Goal: Information Seeking & Learning: Learn about a topic

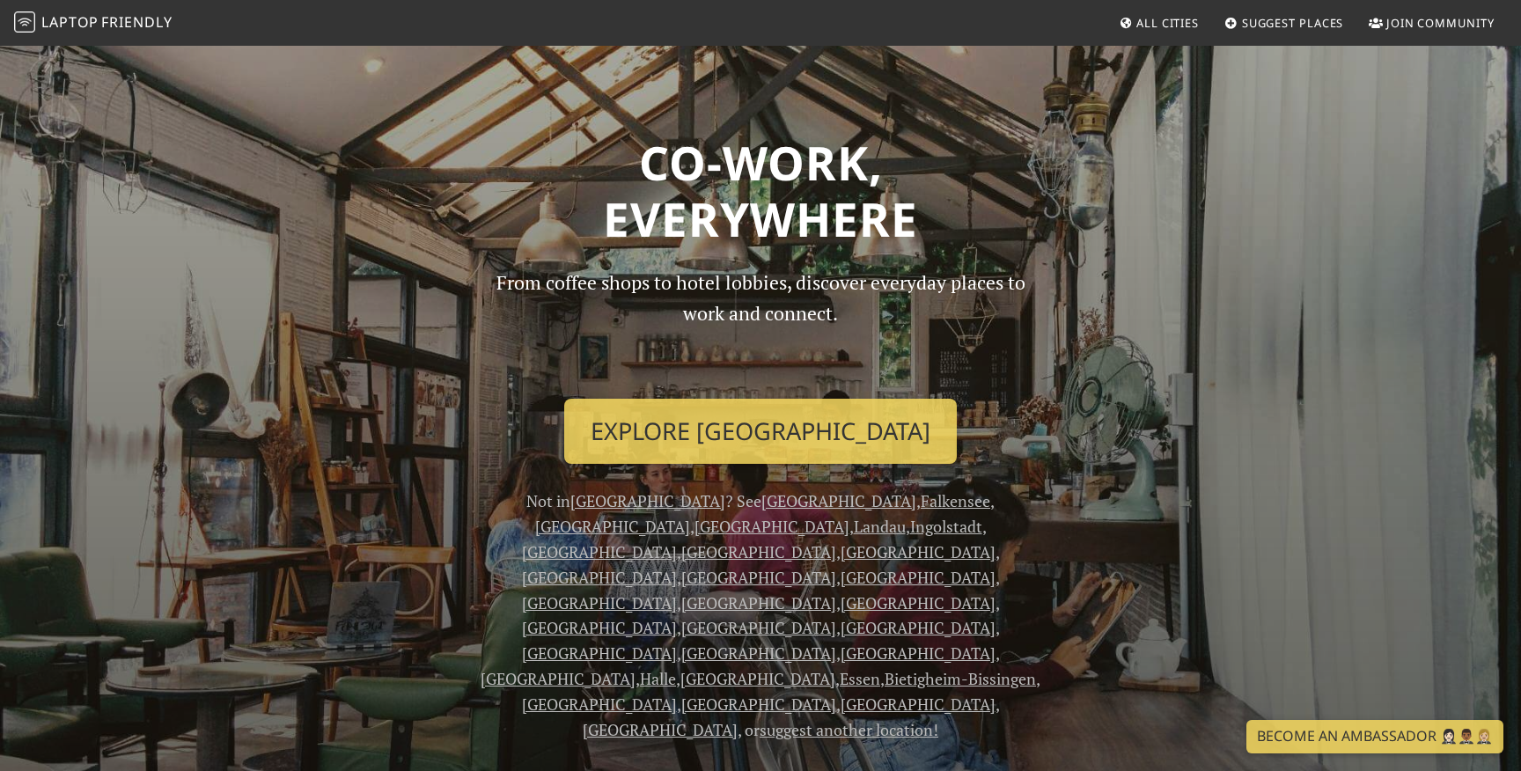
click at [732, 447] on link "Explore Berlin" at bounding box center [760, 431] width 392 height 65
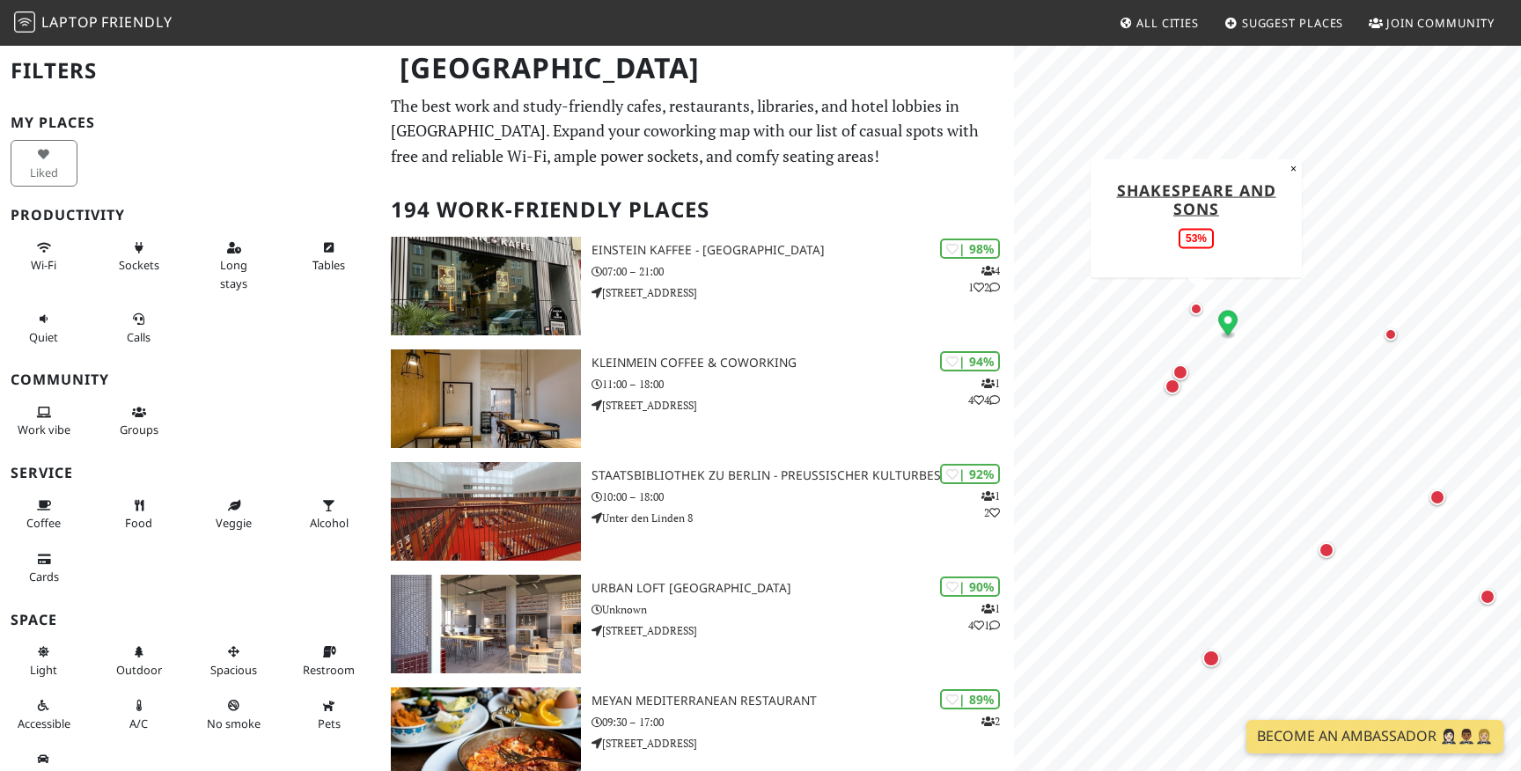
click at [1196, 313] on div "Map marker" at bounding box center [1196, 309] width 12 height 12
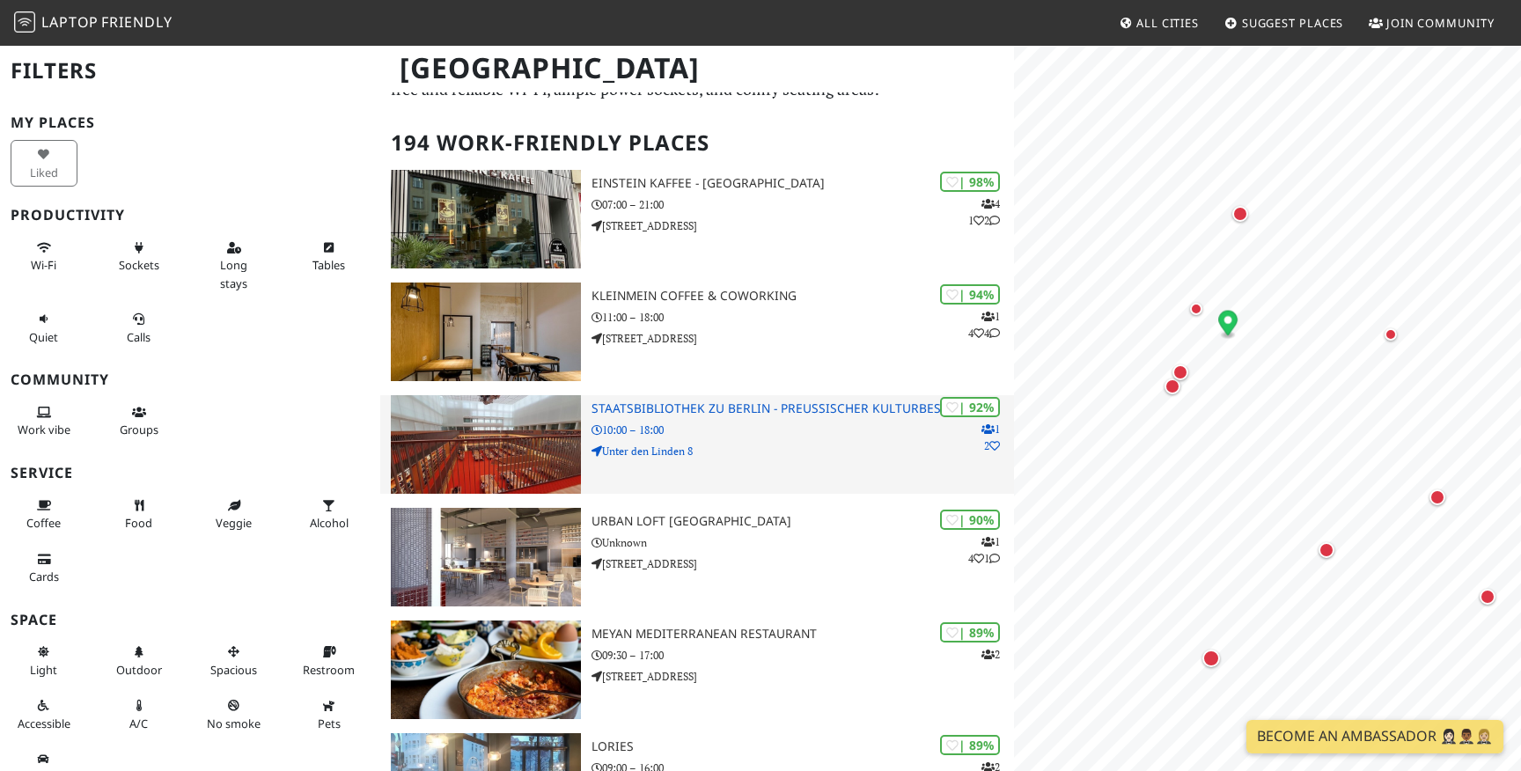
scroll to position [73, 0]
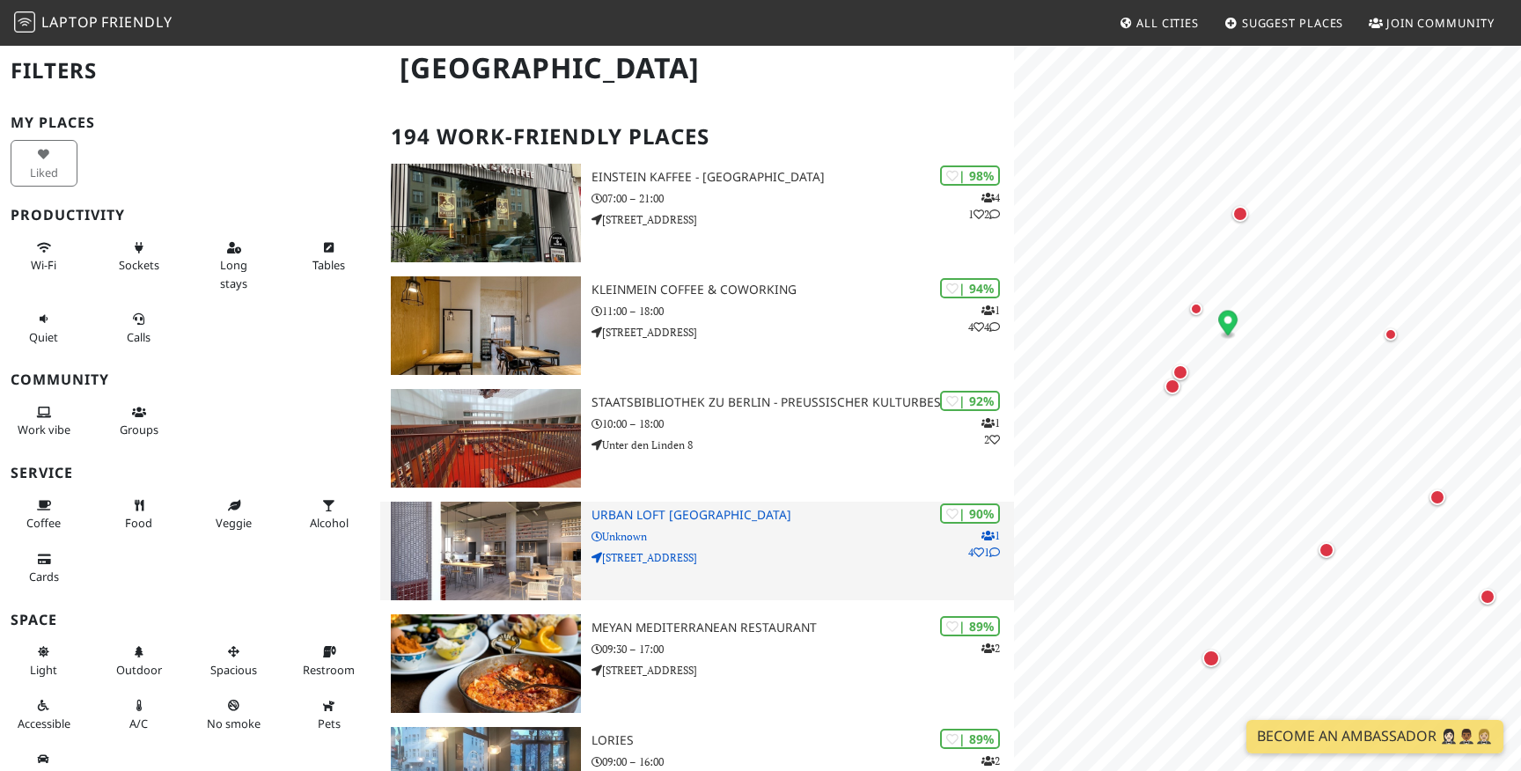
click at [730, 503] on div "| 90% 1 4 1 URBAN LOFT Berlin Unknown Heidestraße 43" at bounding box center [802, 551] width 422 height 99
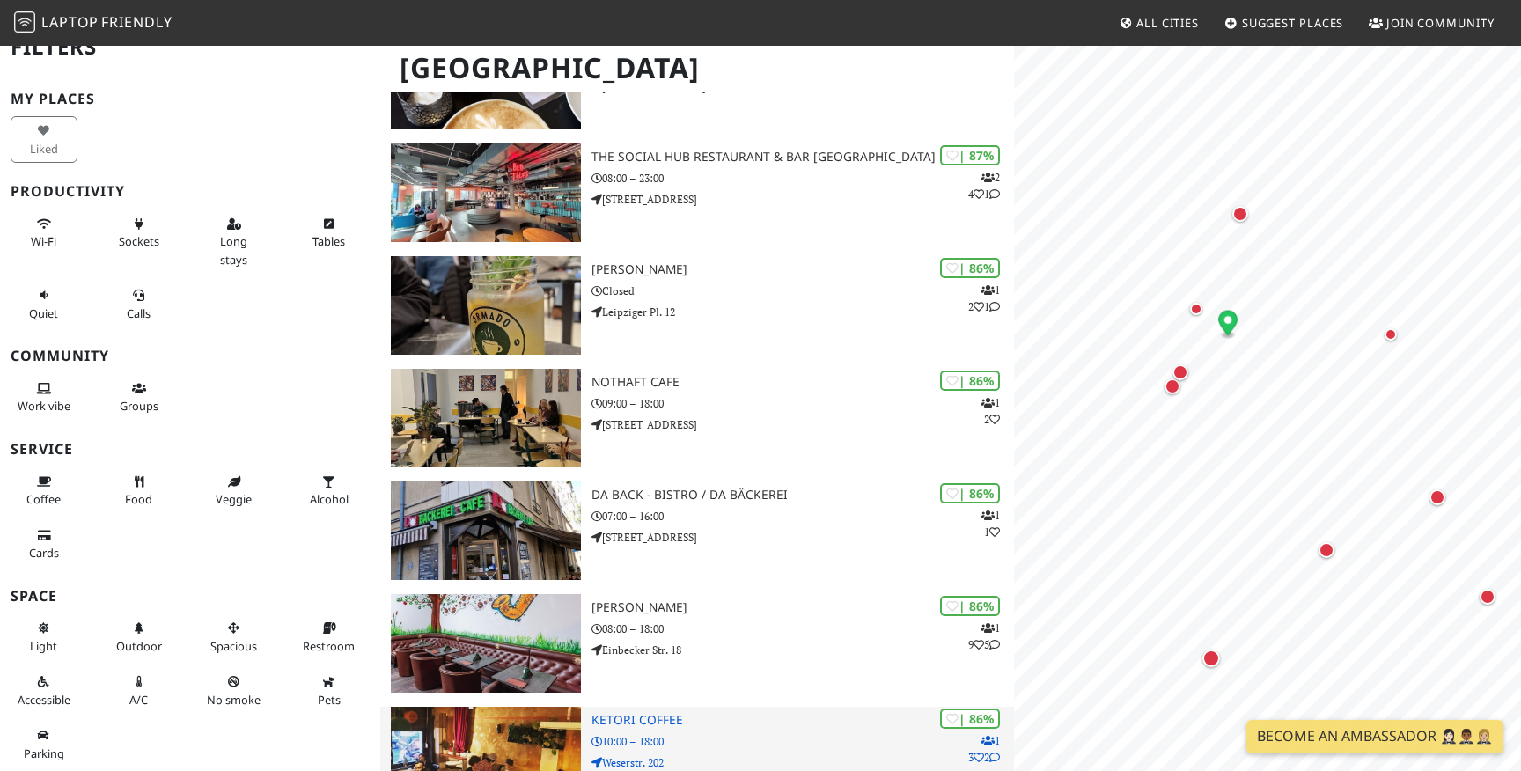
scroll to position [0, 0]
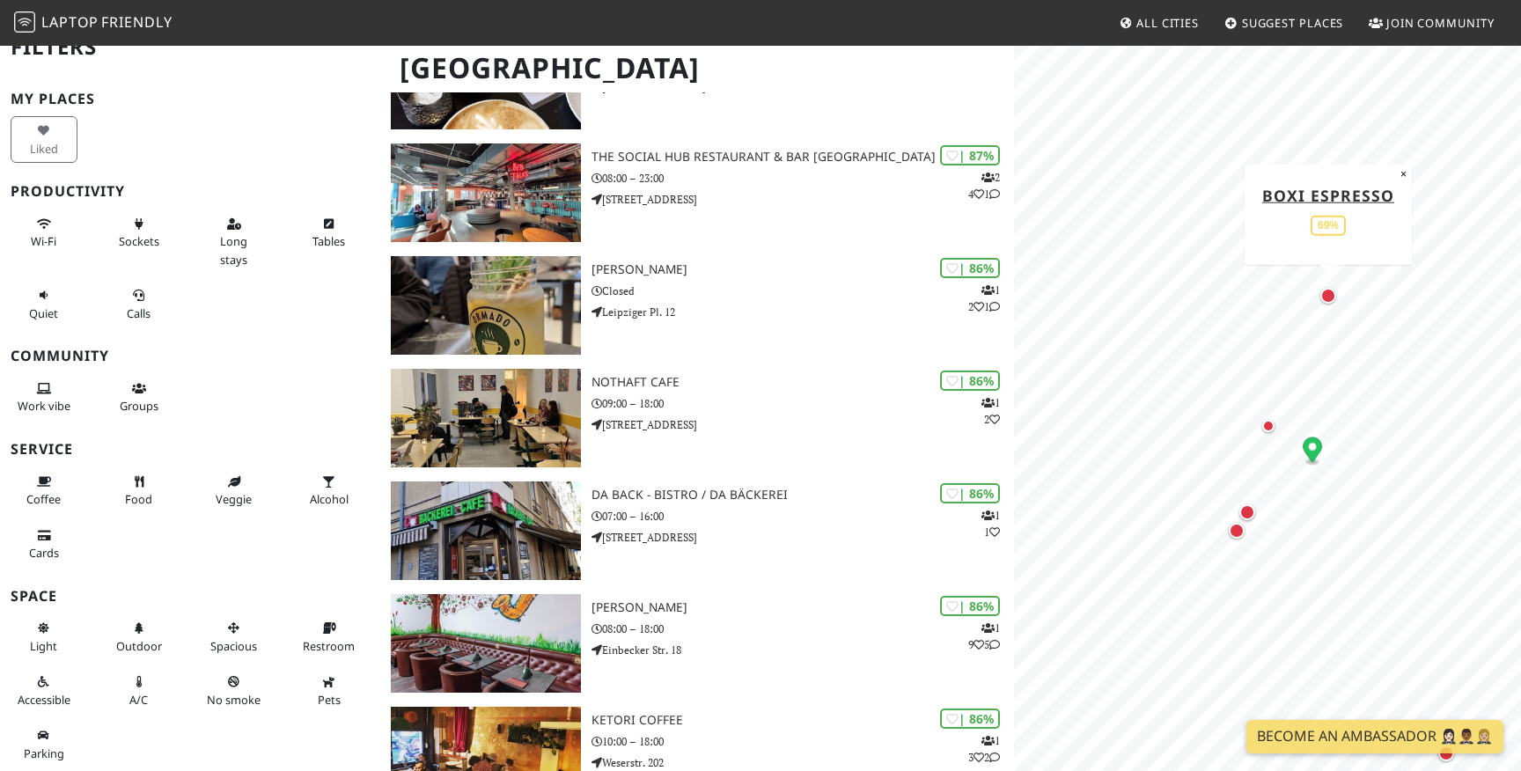
click at [1322, 295] on div "Map marker" at bounding box center [1328, 296] width 16 height 16
click at [1330, 295] on div "Map marker" at bounding box center [1328, 296] width 16 height 16
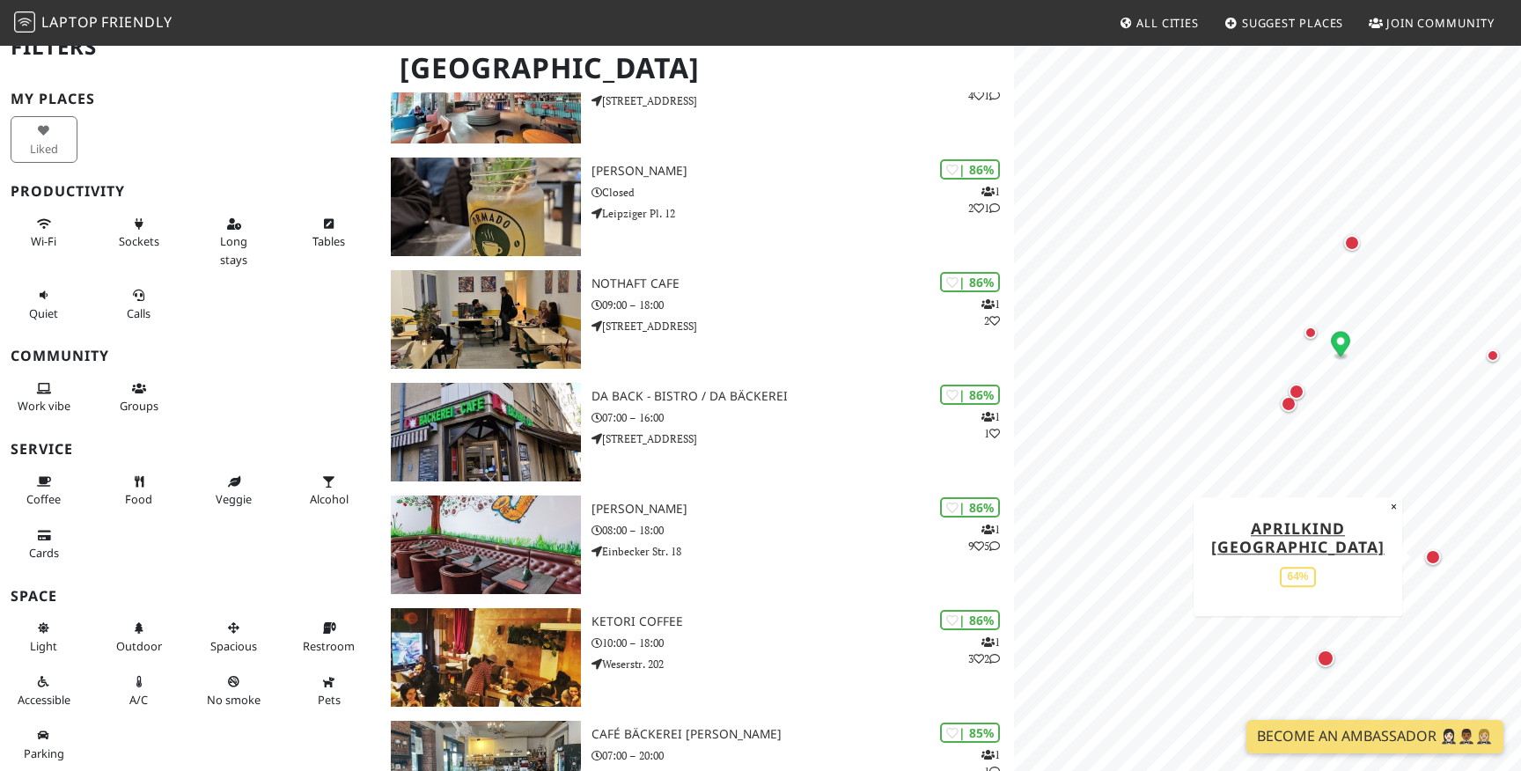
click at [1435, 561] on div "Map marker" at bounding box center [1433, 557] width 16 height 16
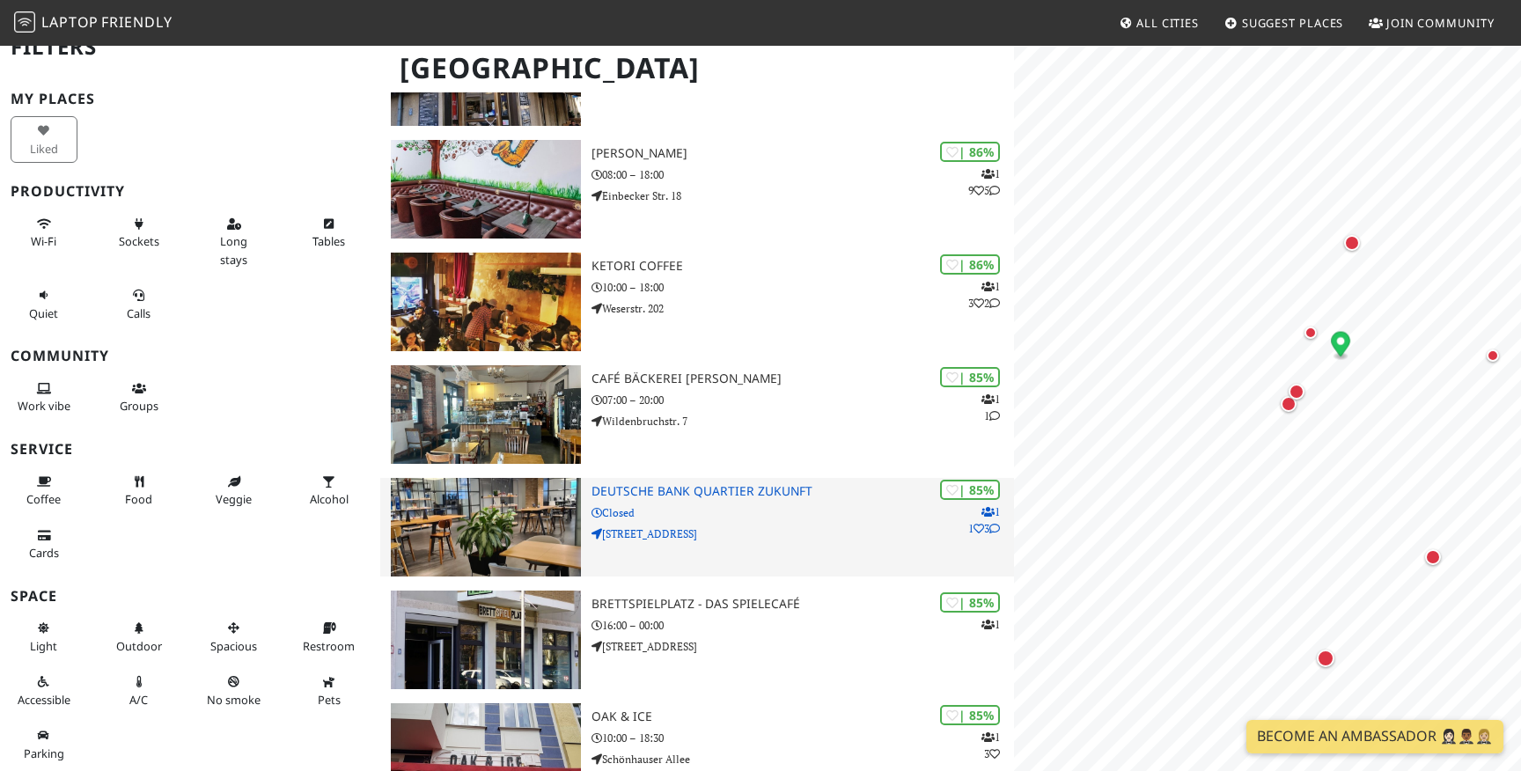
click at [713, 553] on div "| 85% 1 1 3 Deutsche Bank Quartier Zukunft Closed Friedrichstraße 181" at bounding box center [802, 527] width 422 height 99
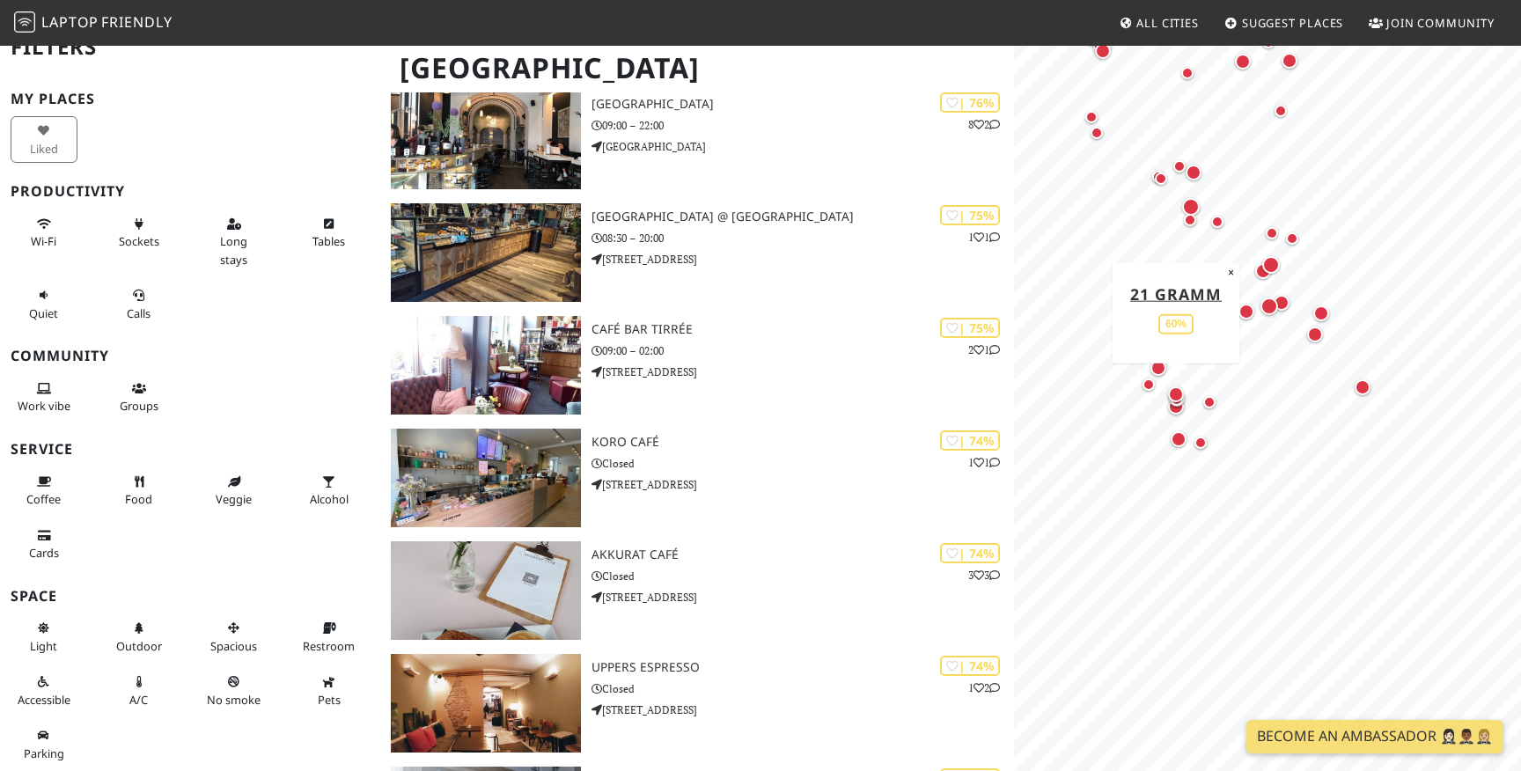
click at [1175, 392] on div "Map marker" at bounding box center [1176, 394] width 16 height 16
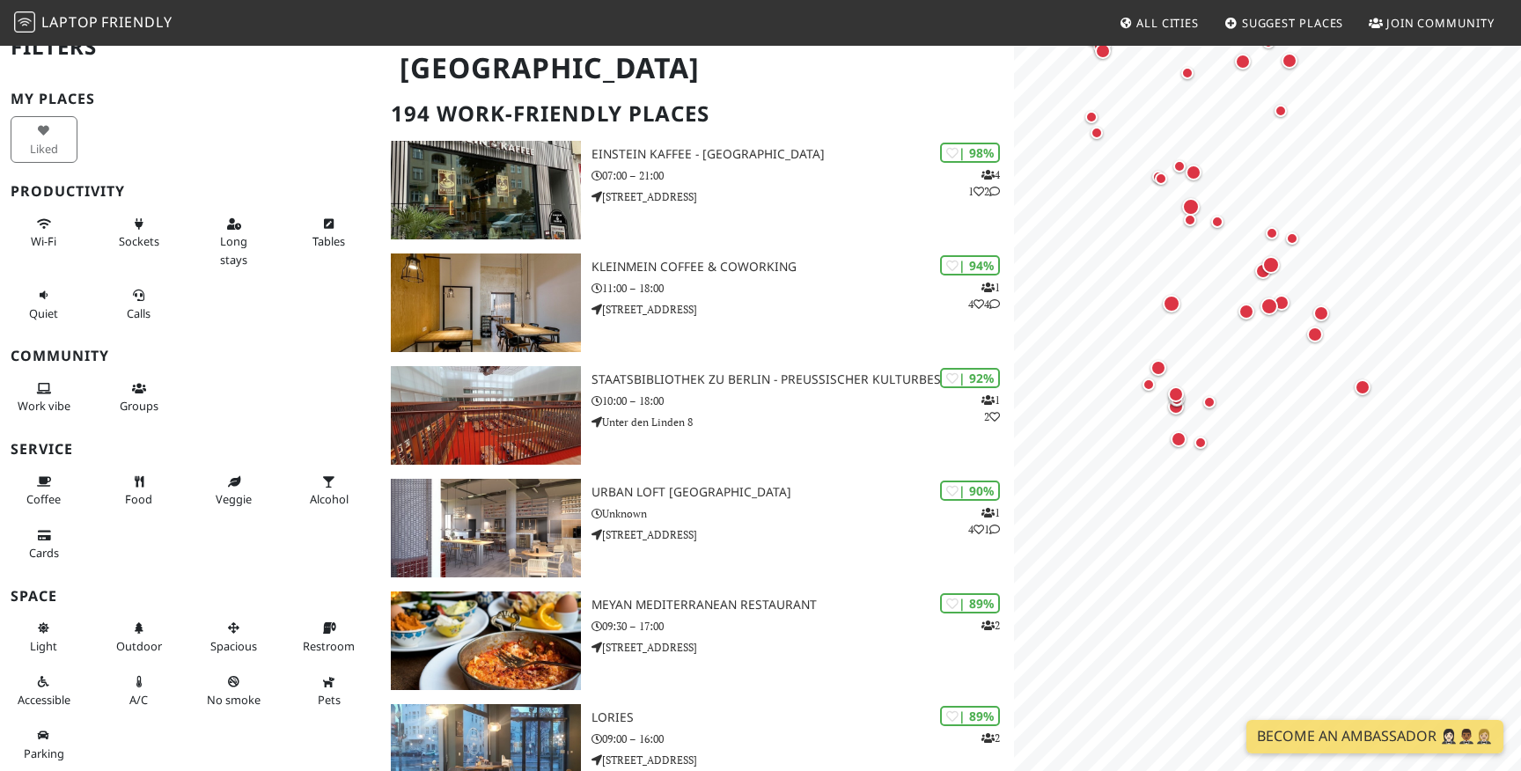
scroll to position [70, 0]
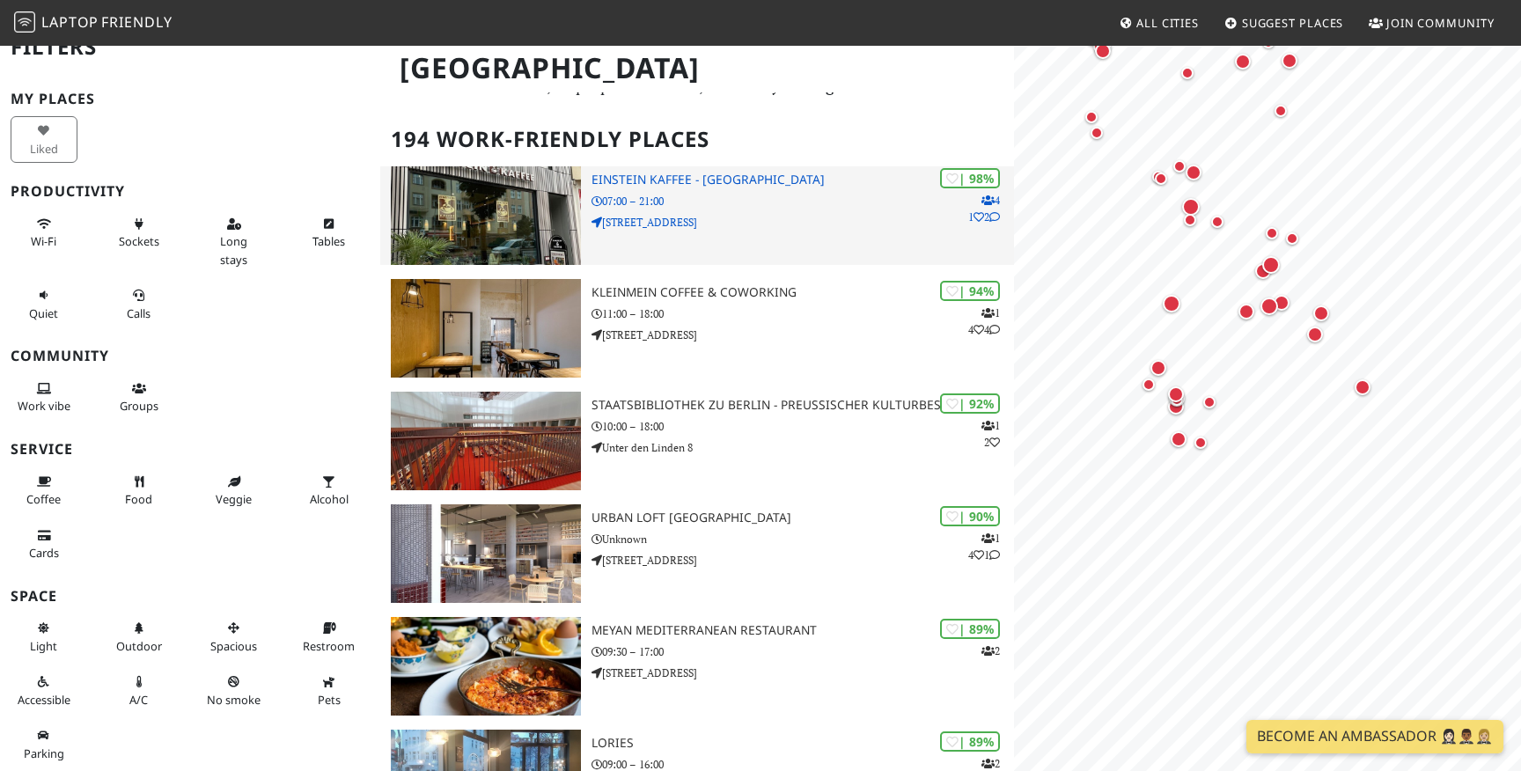
click at [693, 240] on div "| 98% 4 1 2 Einstein Kaffee - Charlottenburg 07:00 – 21:00 Kantstraße 126" at bounding box center [802, 215] width 422 height 99
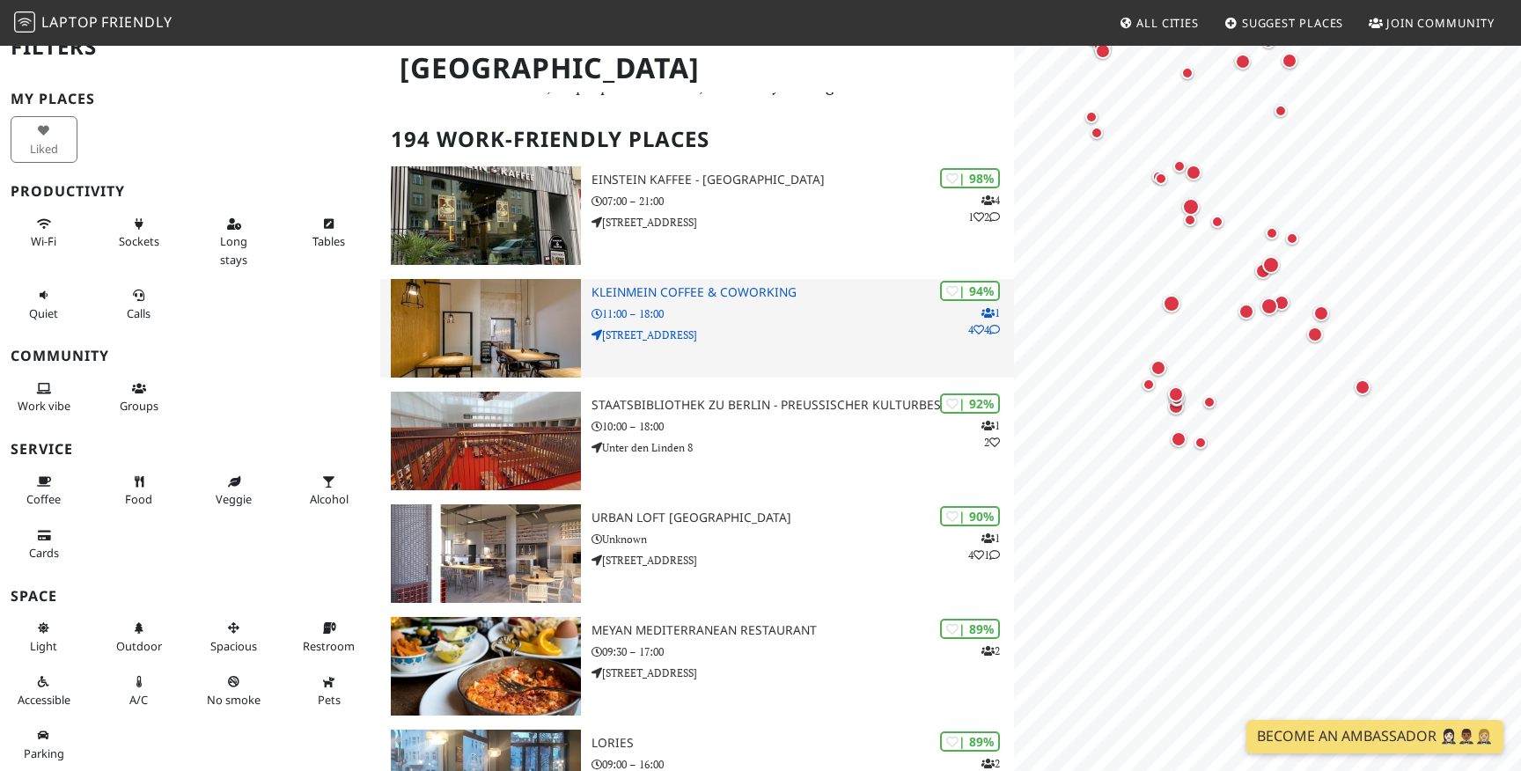
click at [741, 316] on p "11:00 – 18:00" at bounding box center [802, 313] width 422 height 17
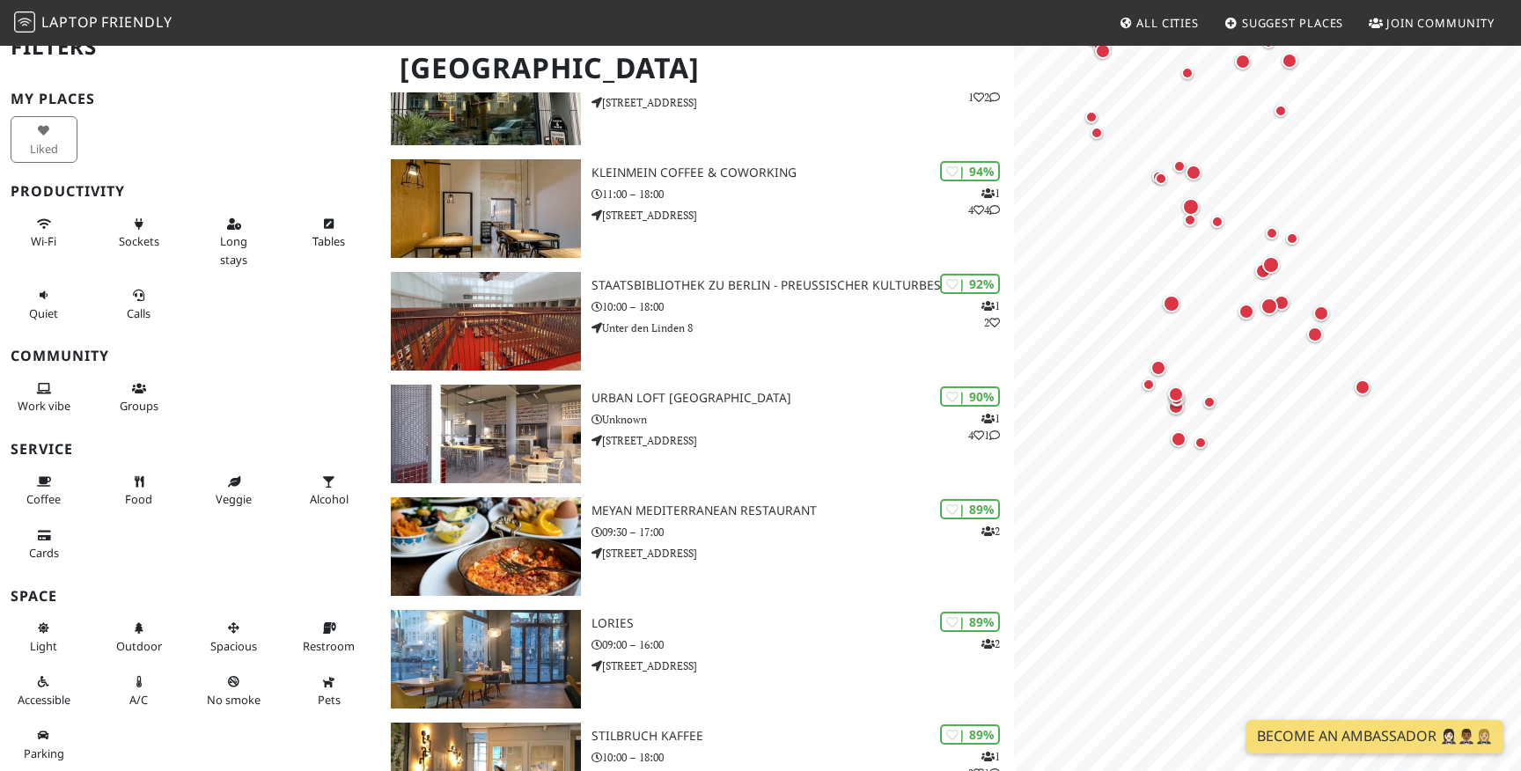
scroll to position [0, 0]
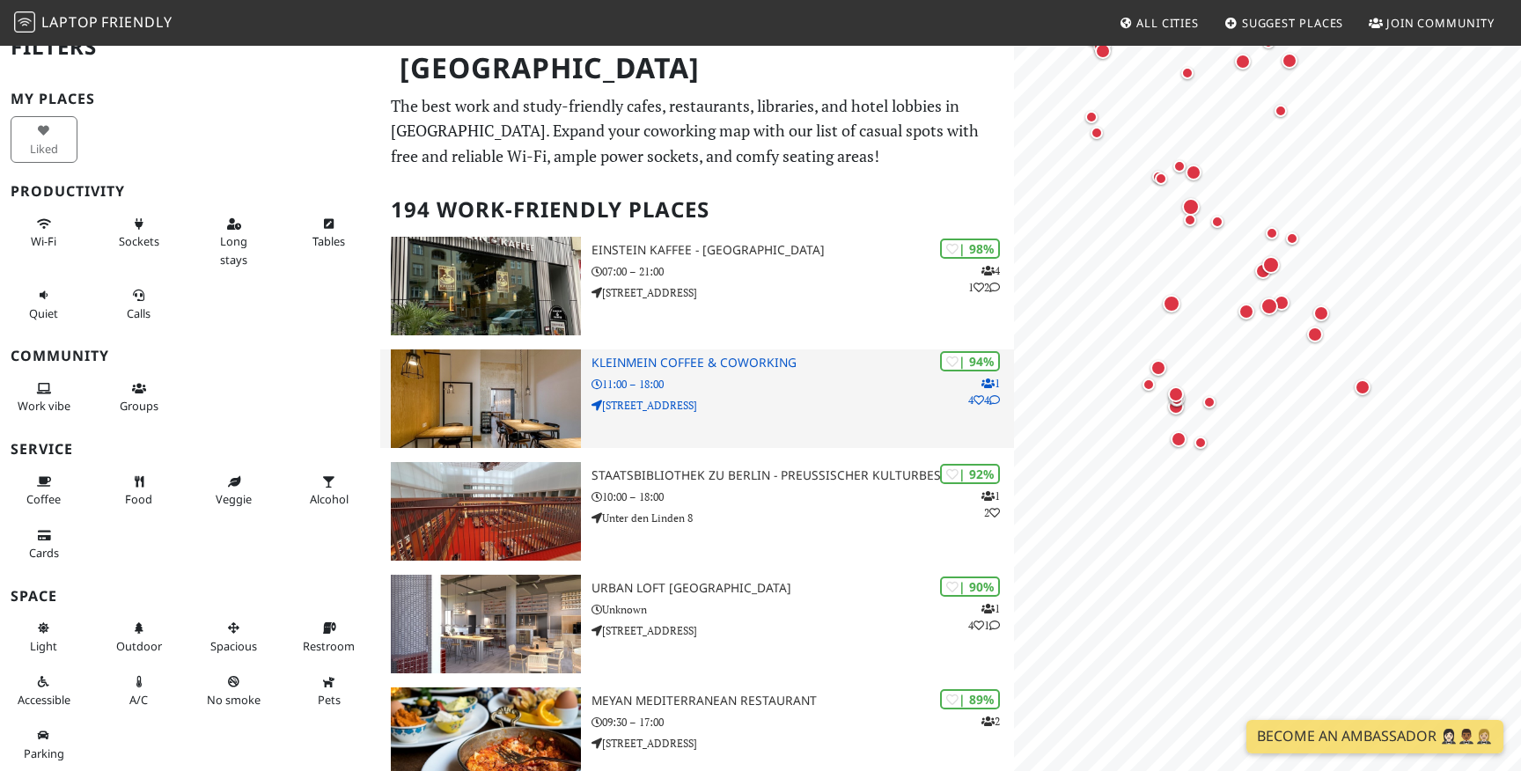
click at [707, 404] on p "Waldeyerstraße 9" at bounding box center [802, 405] width 422 height 17
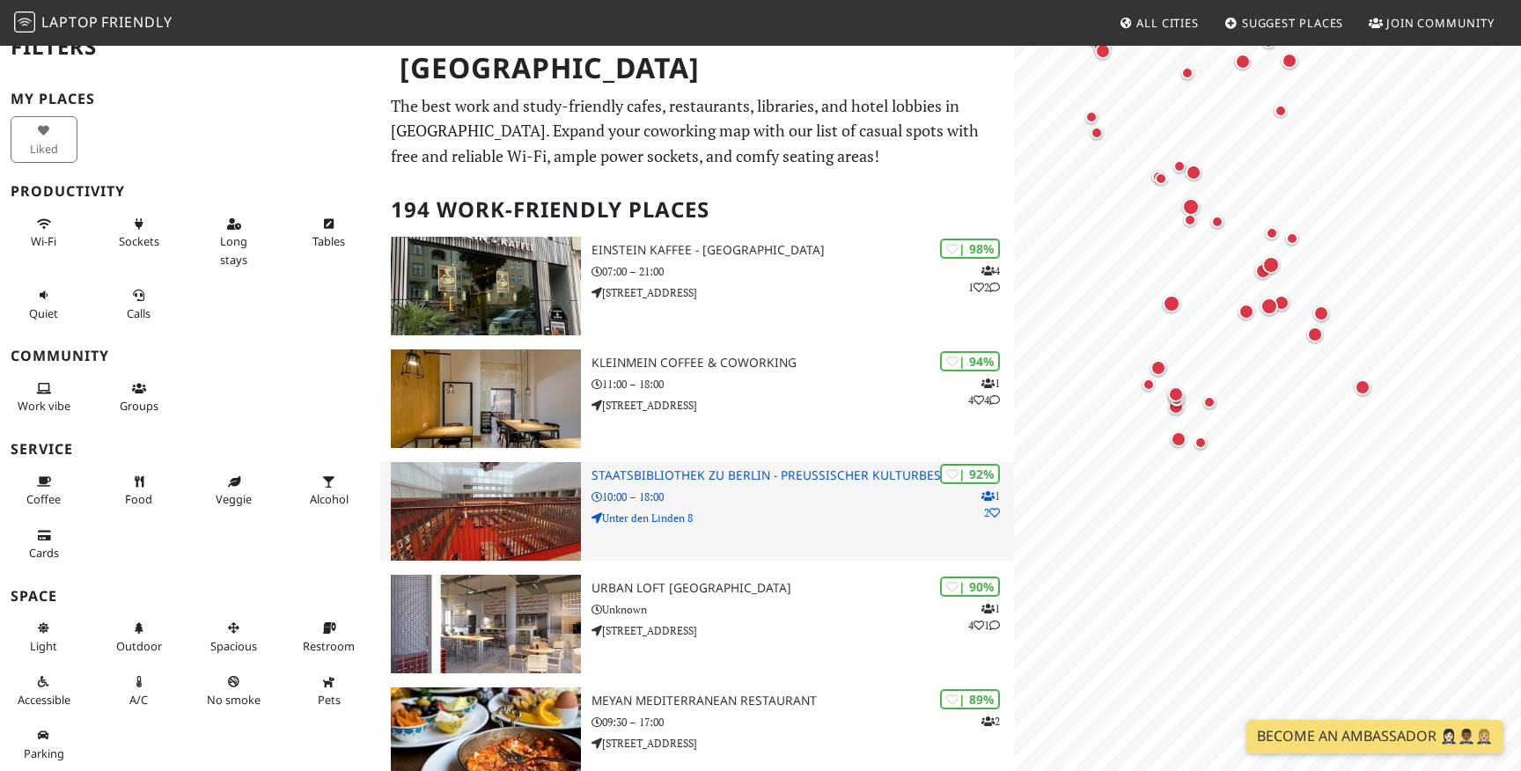
click at [678, 495] on p "10:00 – 18:00" at bounding box center [802, 496] width 422 height 17
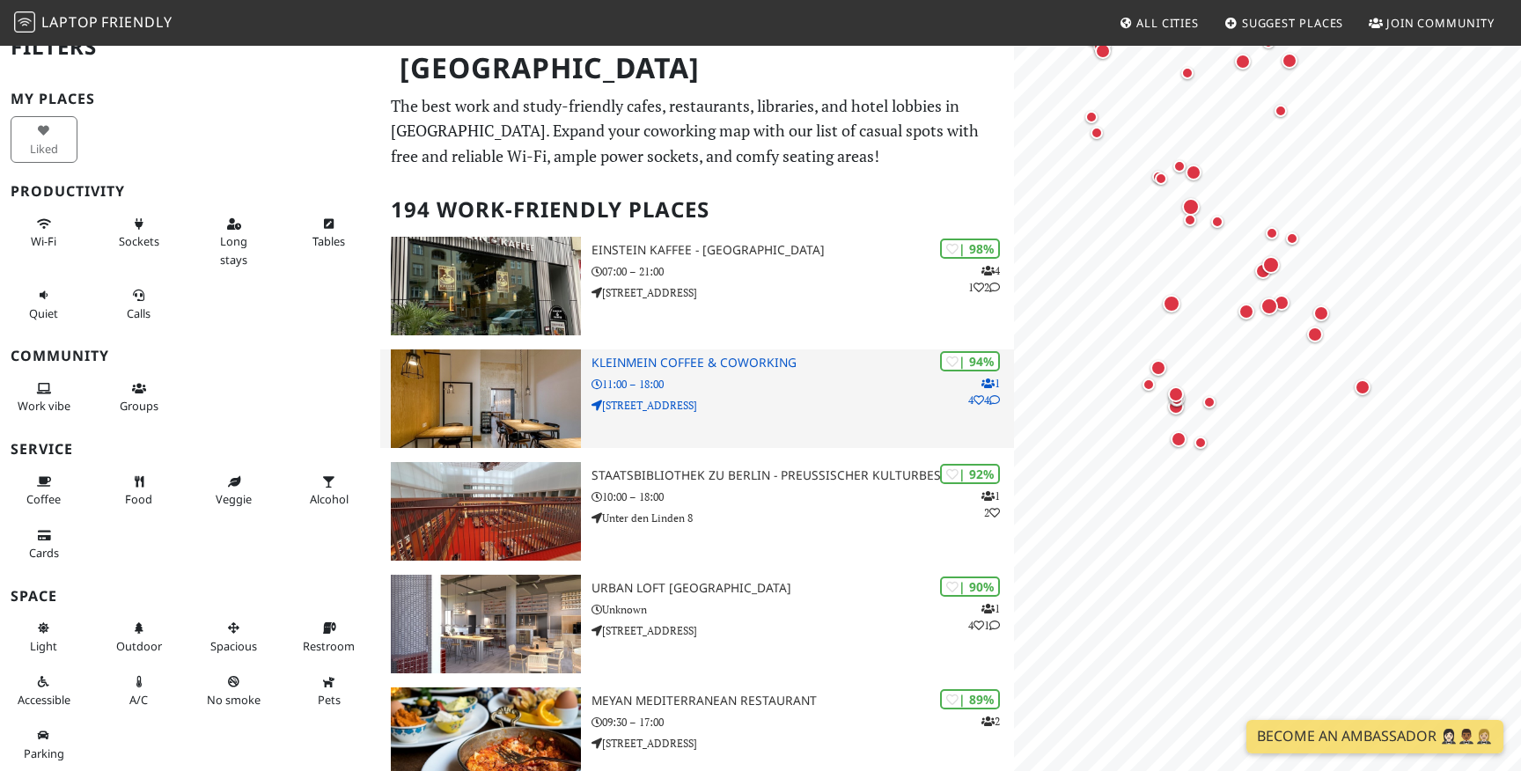
scroll to position [292, 0]
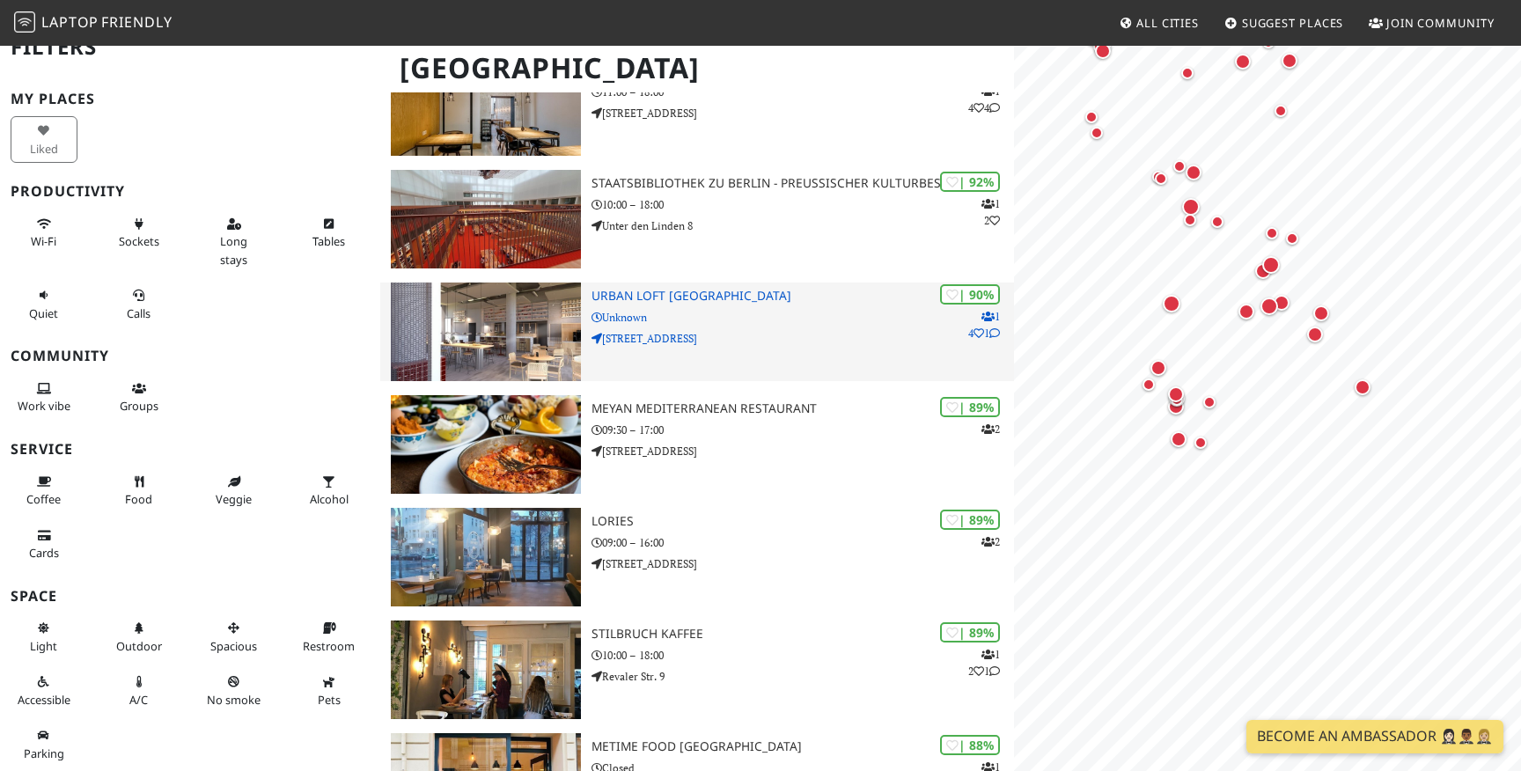
click at [664, 312] on p "Unknown" at bounding box center [802, 317] width 422 height 17
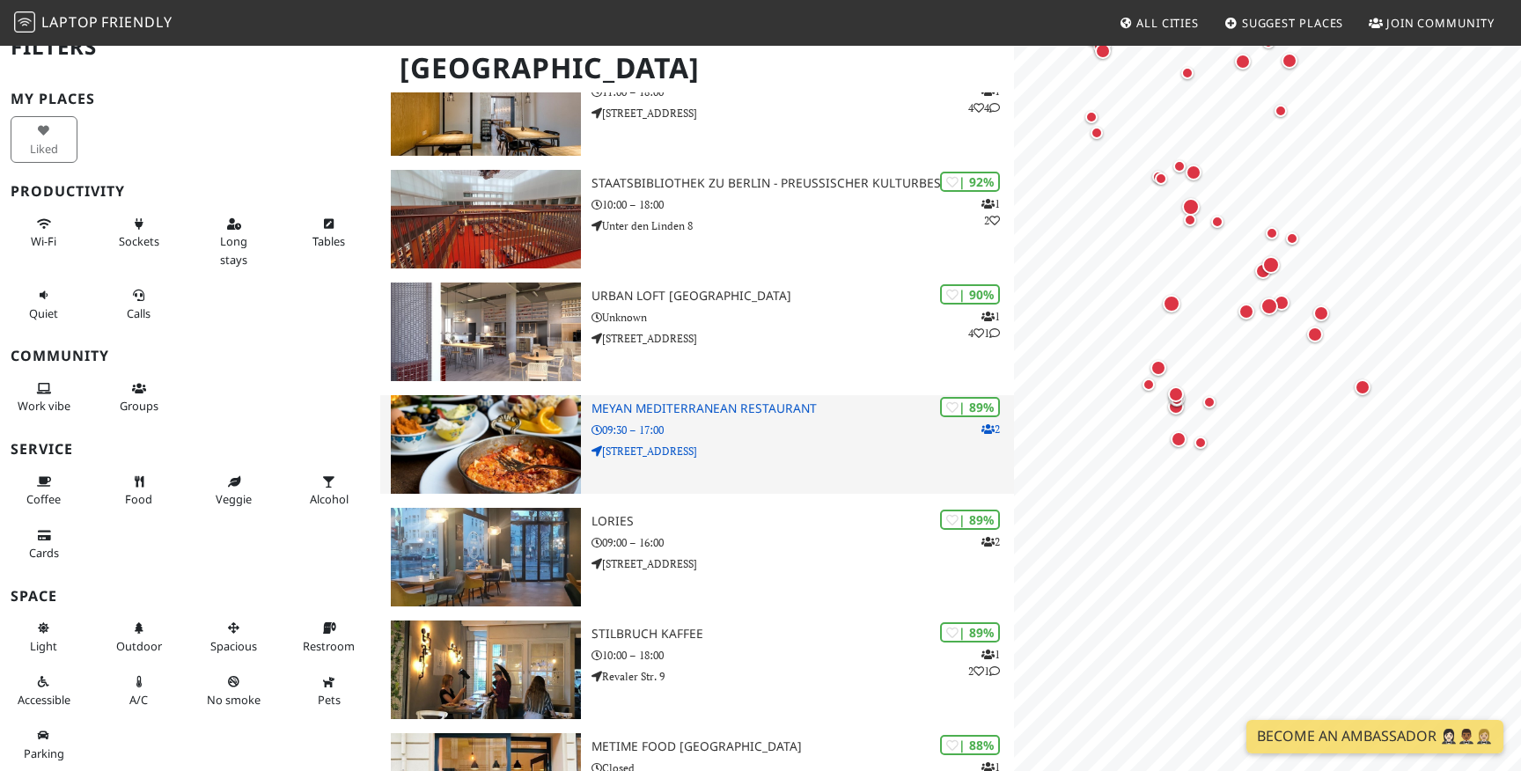
scroll to position [839, 0]
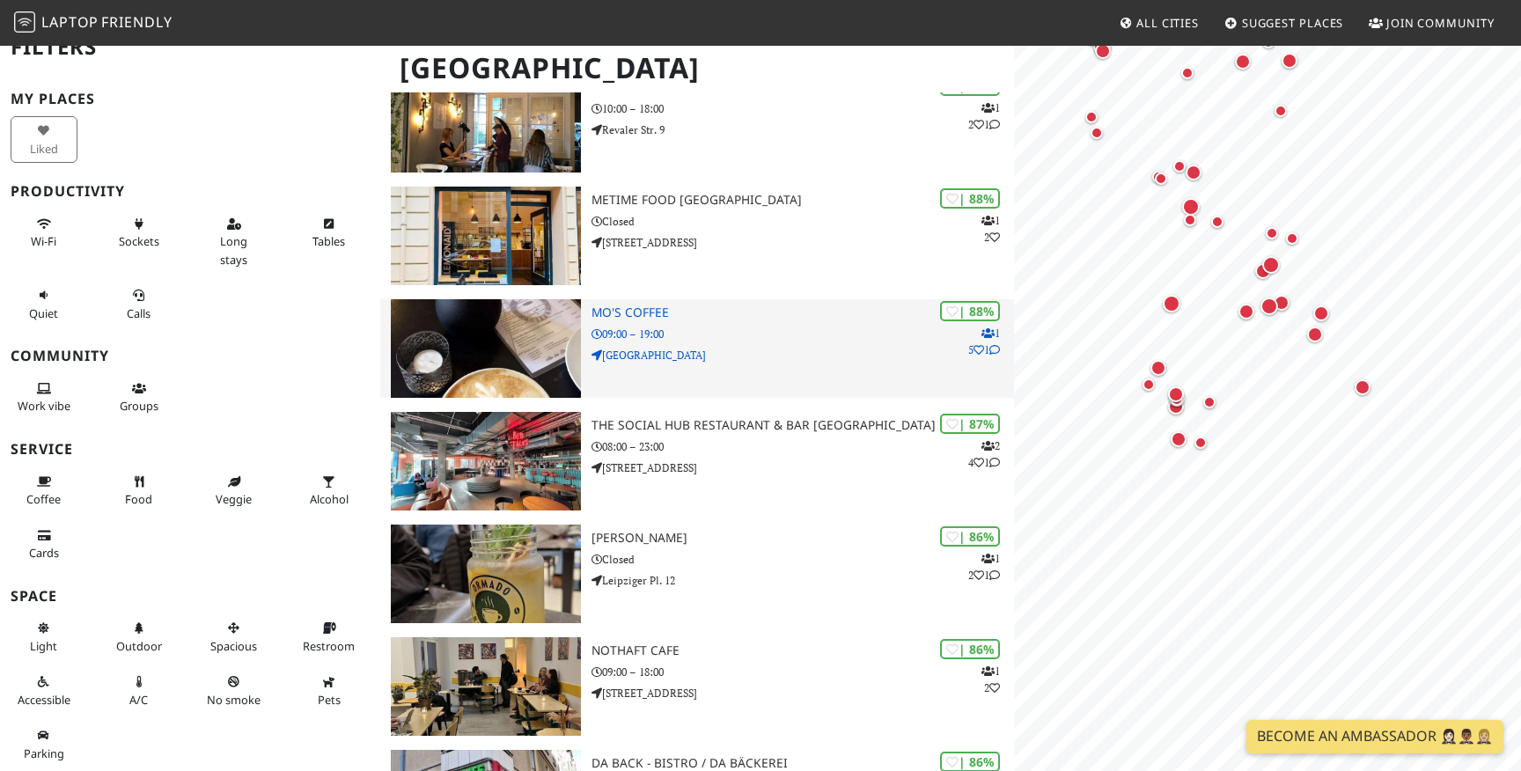
click at [635, 316] on h3 "Mo's Coffee" at bounding box center [802, 312] width 422 height 15
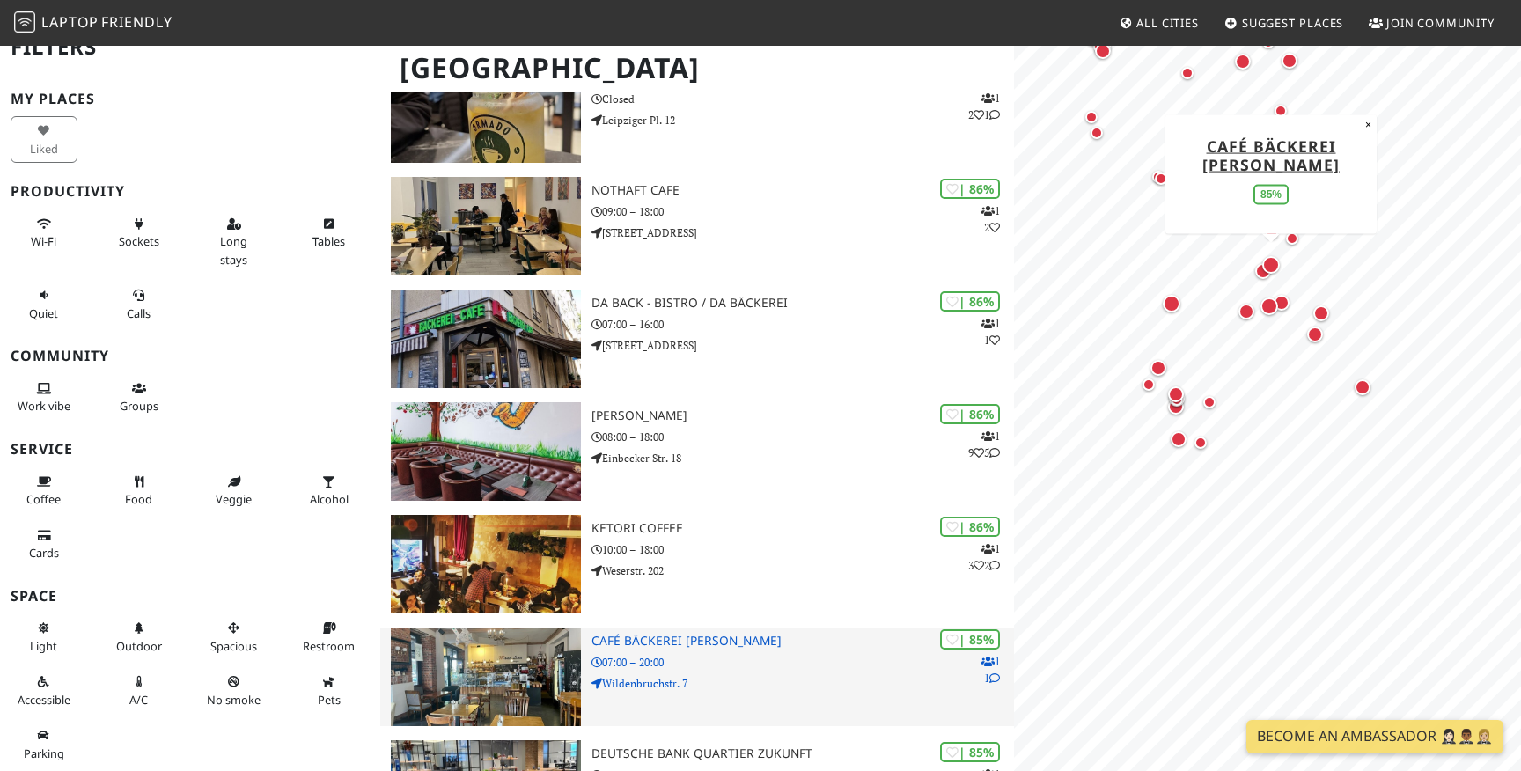
scroll to position [1531, 0]
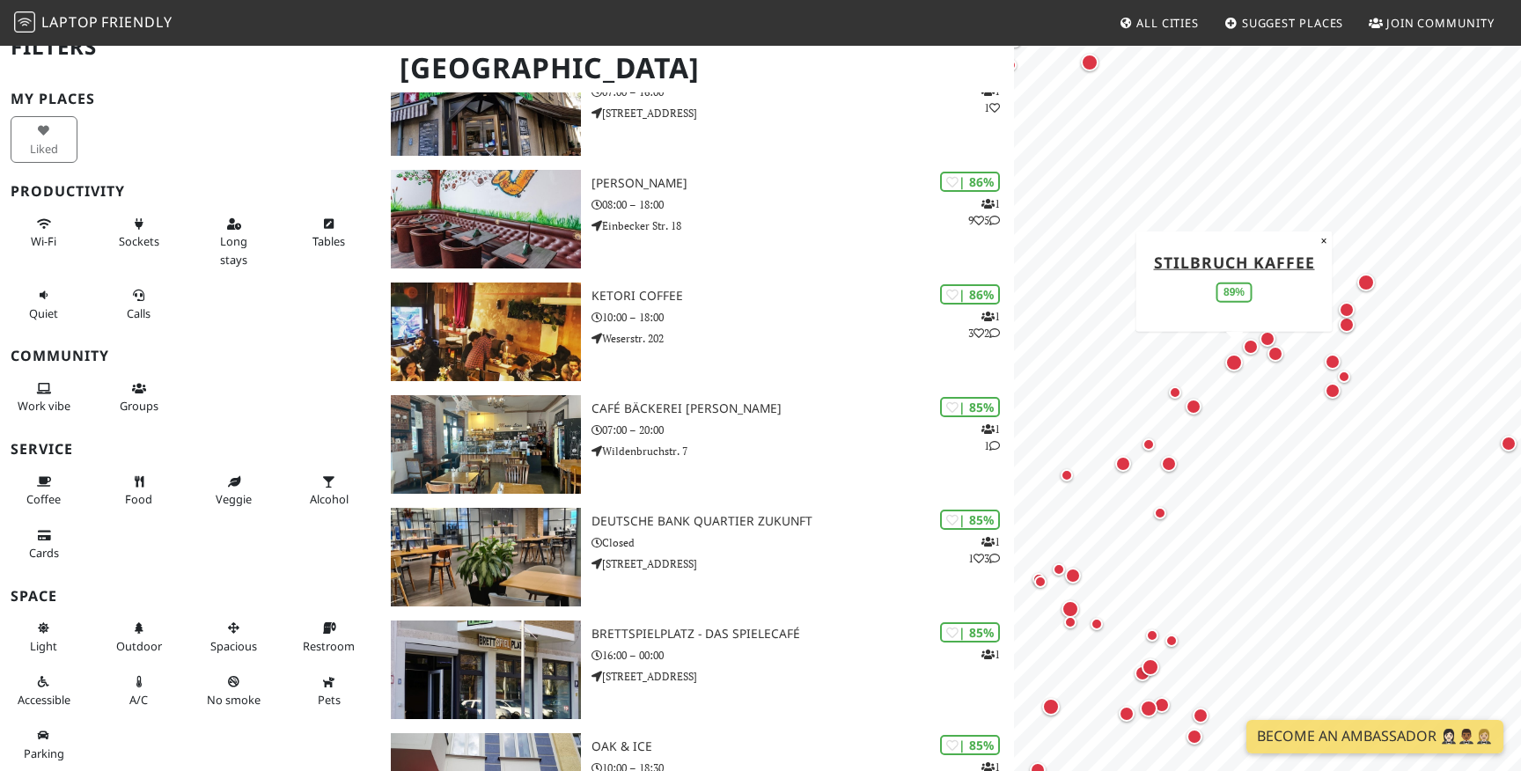
click at [1240, 368] on div "Map marker" at bounding box center [1233, 362] width 25 height 25
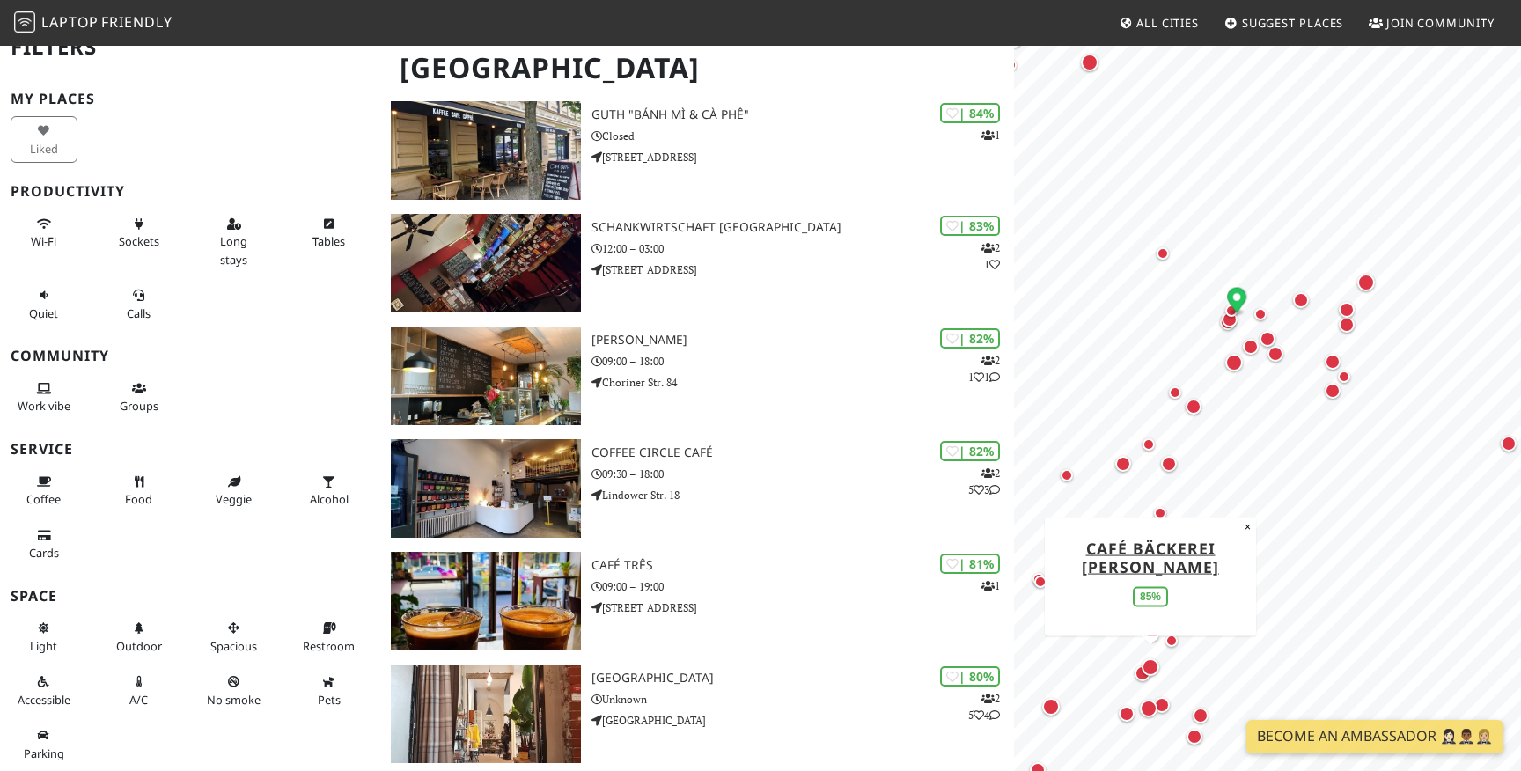
scroll to position [2580, 0]
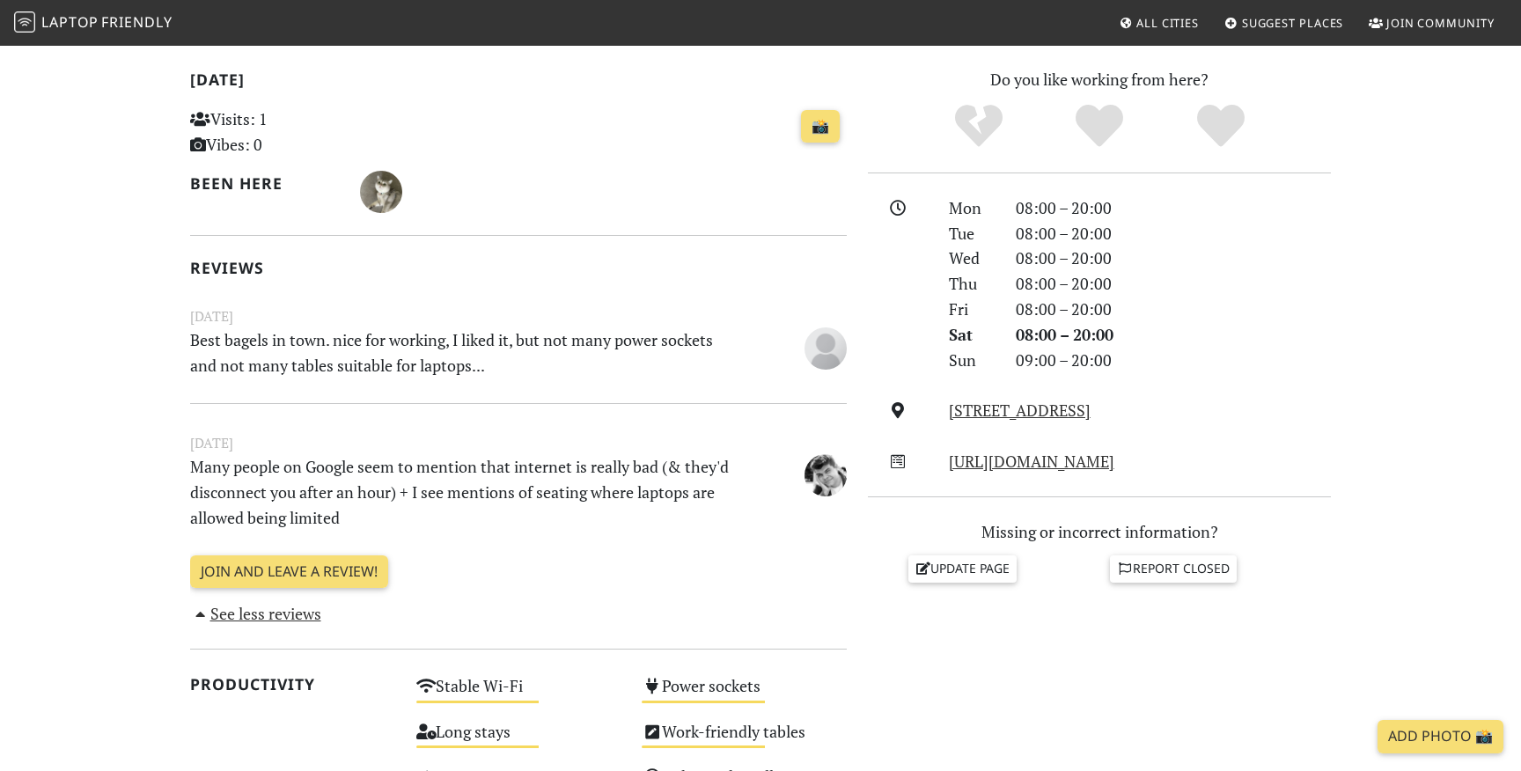
scroll to position [363, 0]
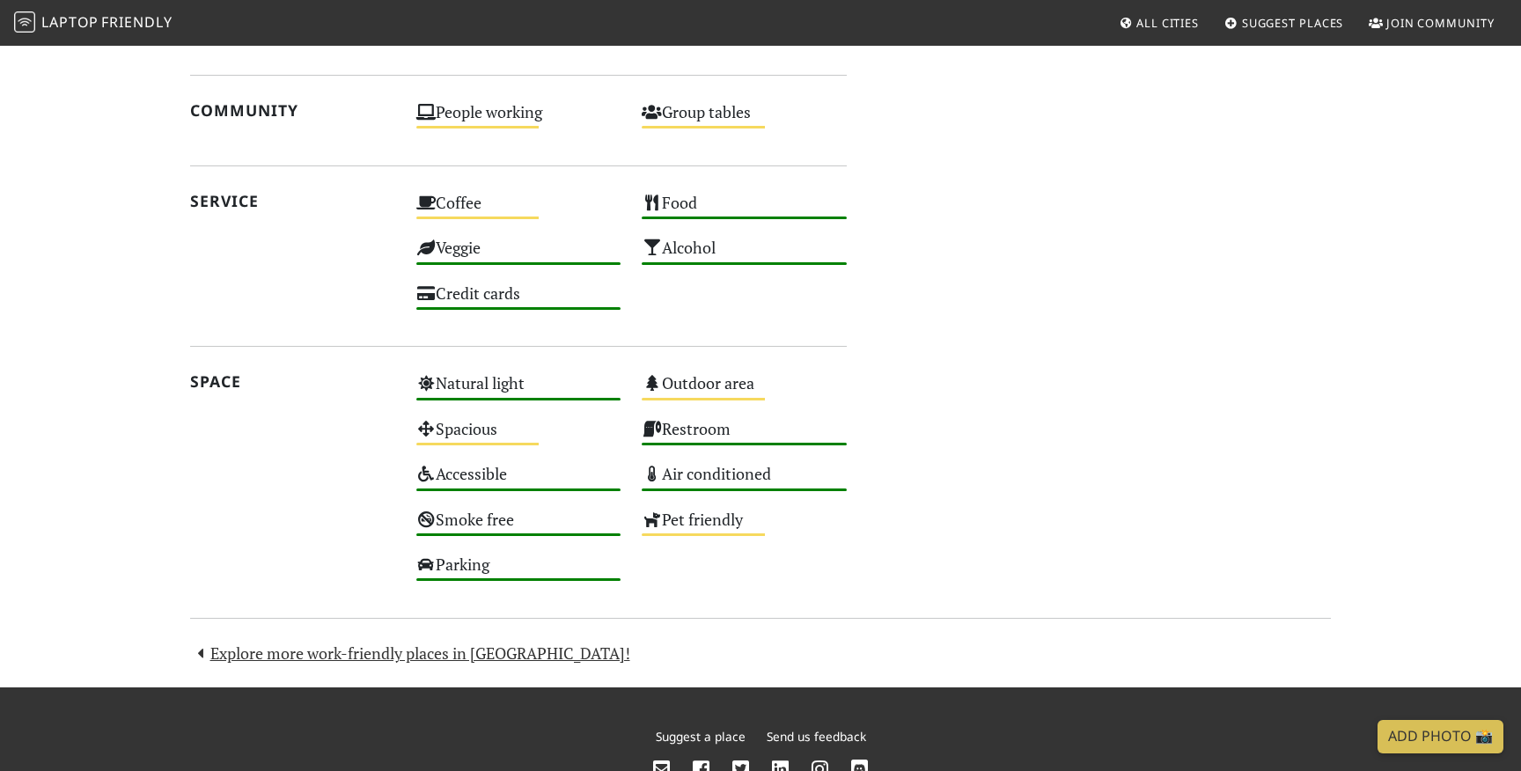
scroll to position [971, 0]
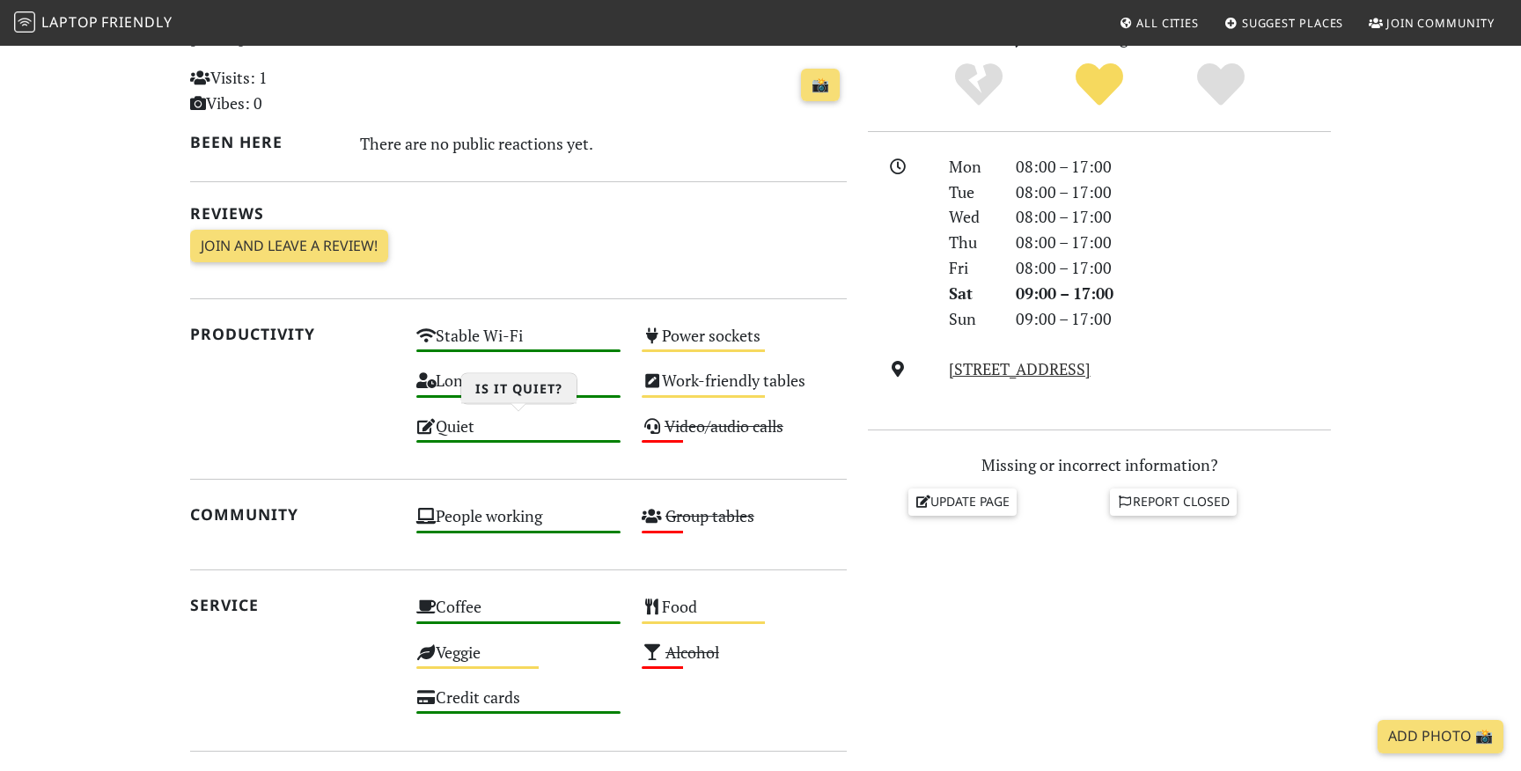
scroll to position [417, 0]
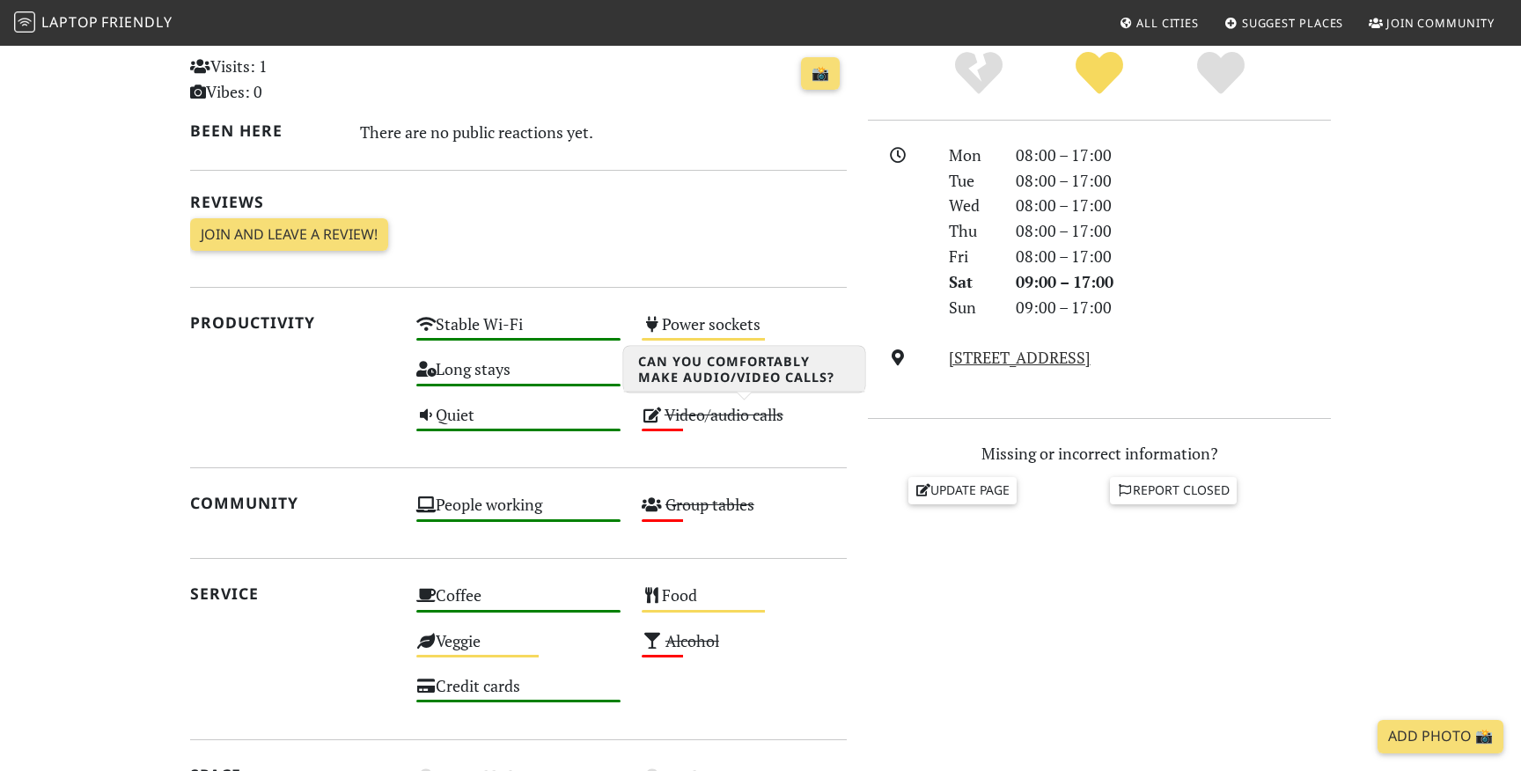
click at [693, 422] on s "Video/audio calls" at bounding box center [723, 414] width 119 height 21
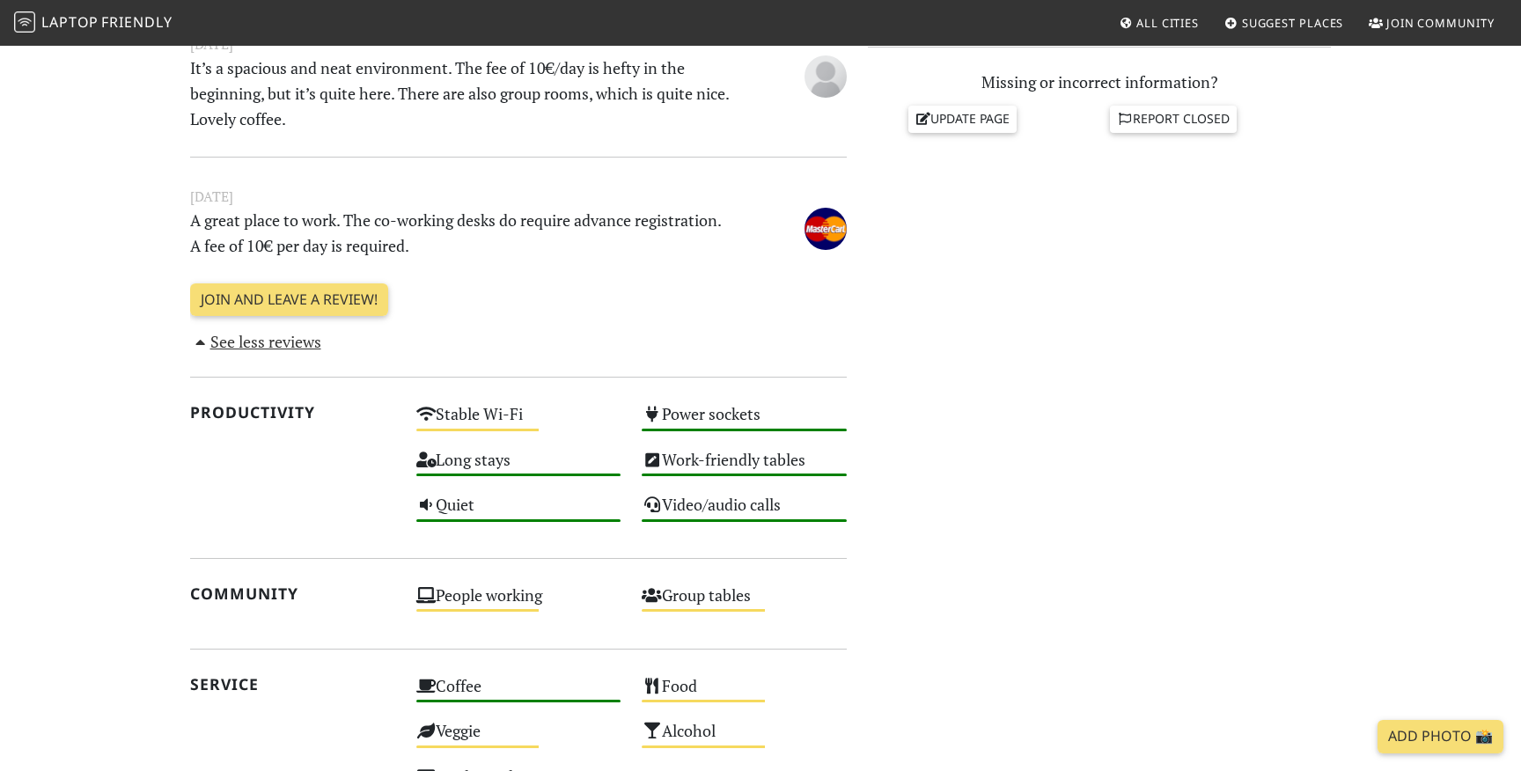
scroll to position [873, 0]
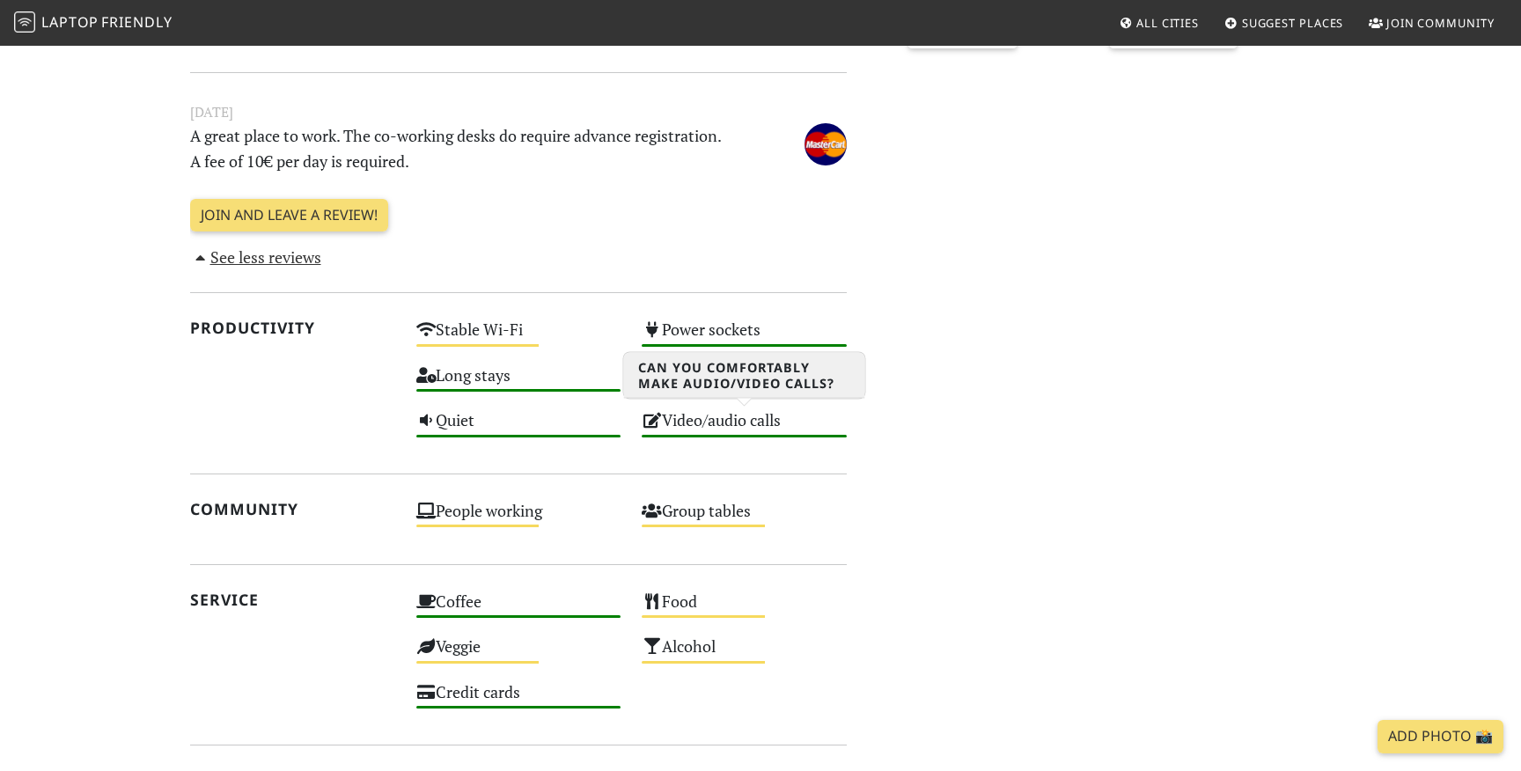
click at [715, 430] on div "Video/audio calls High" at bounding box center [744, 428] width 226 height 45
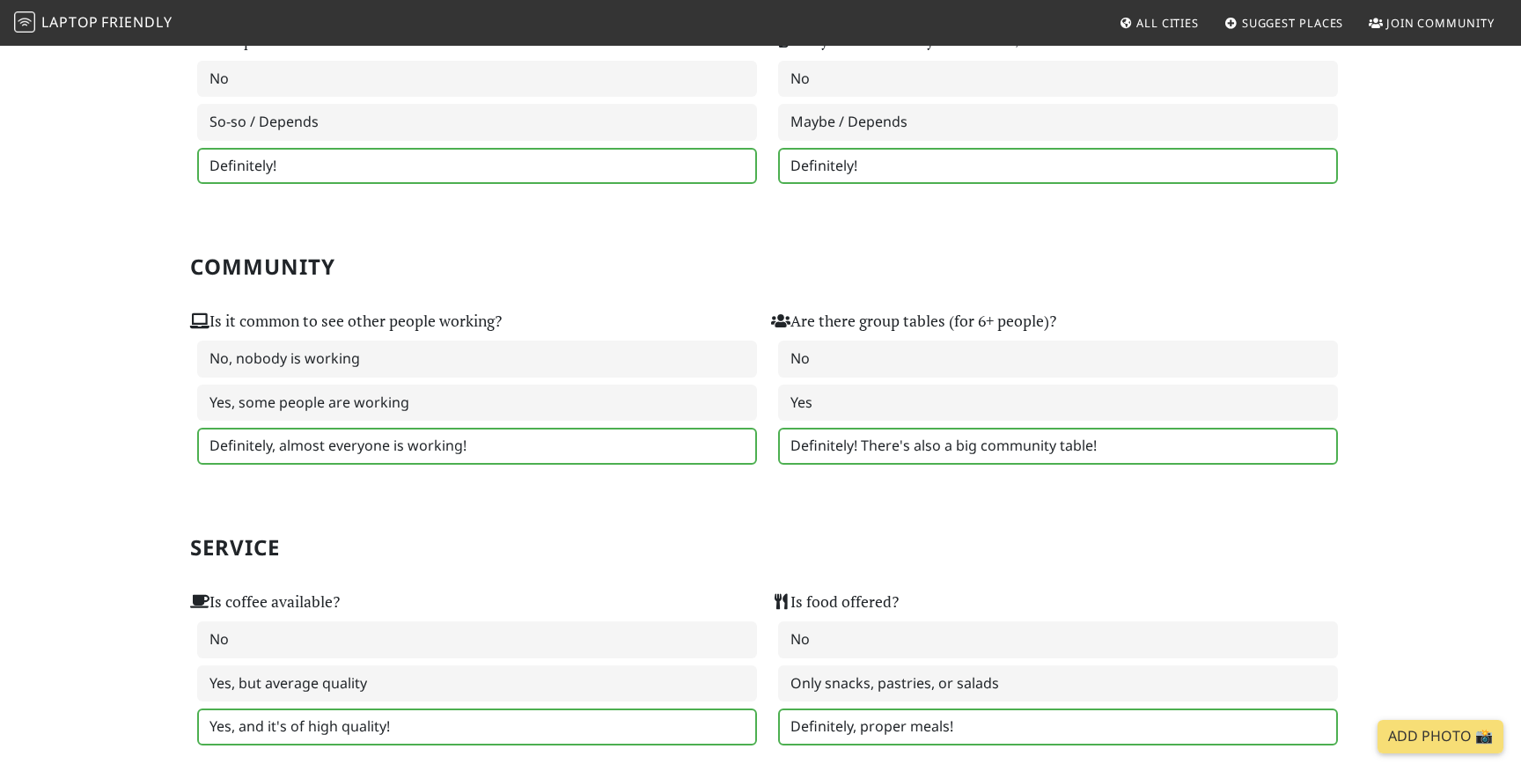
scroll to position [742, 0]
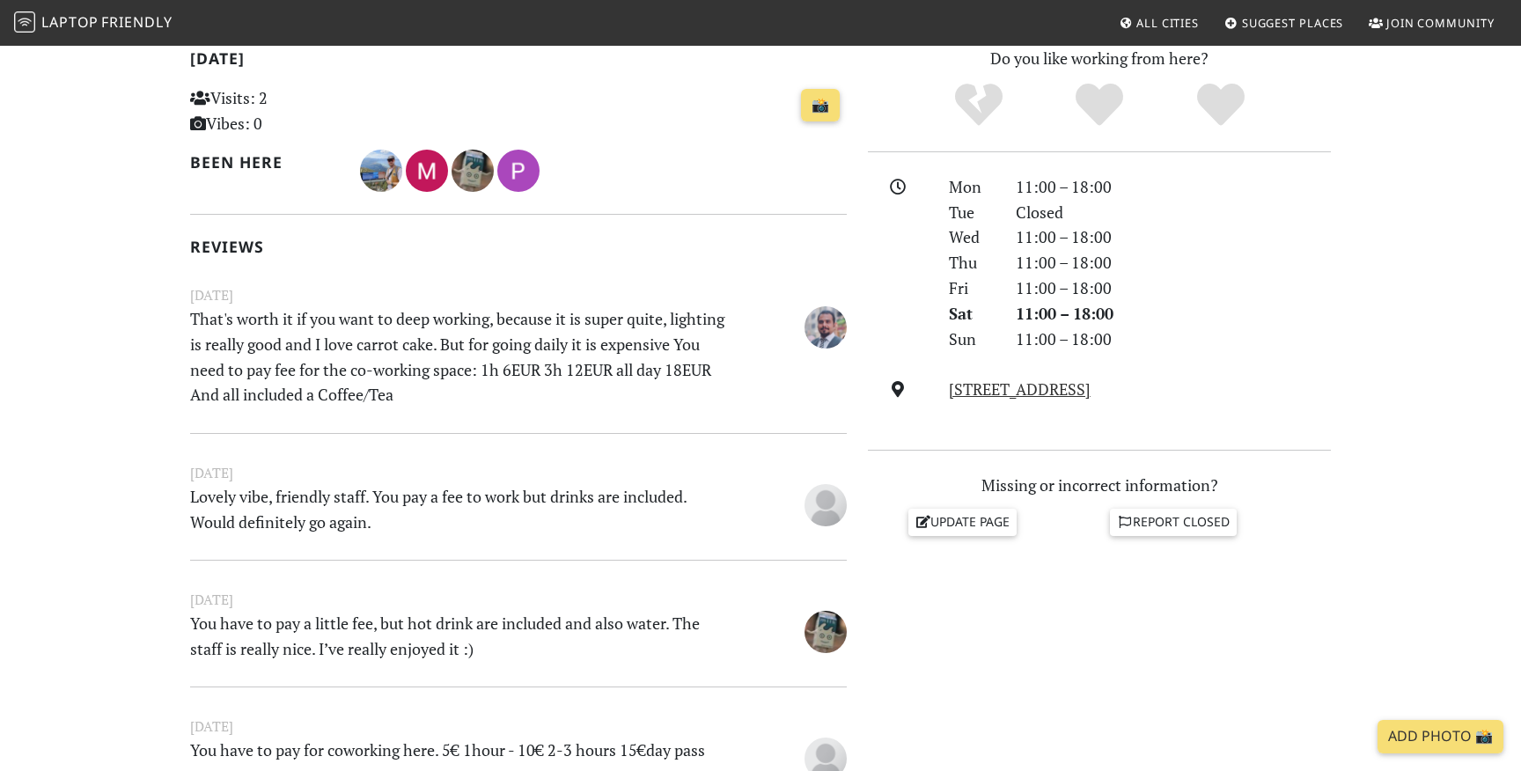
scroll to position [395, 0]
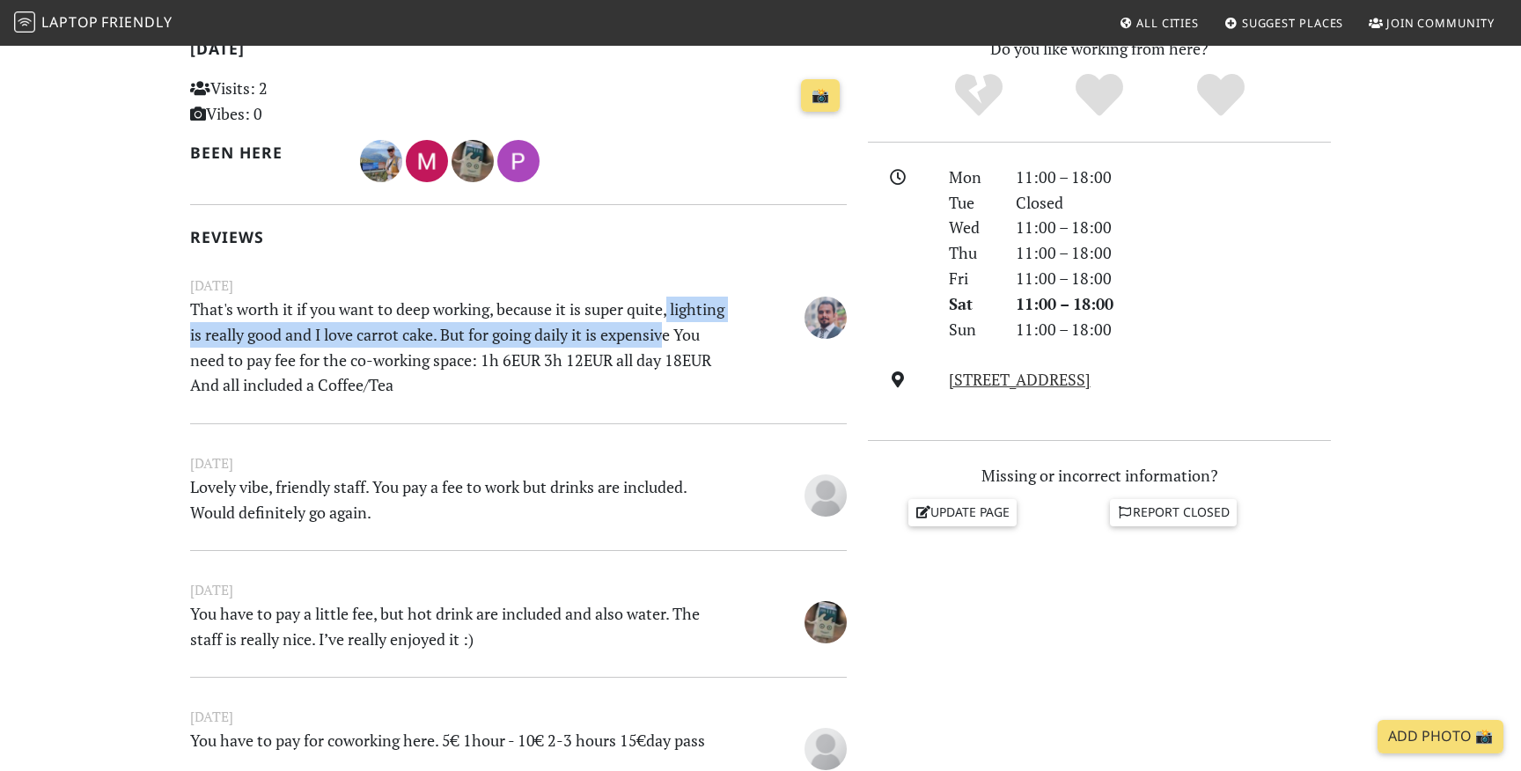
drag, startPoint x: 673, startPoint y: 306, endPoint x: 673, endPoint y: 329, distance: 22.9
click at [673, 329] on p "That's worth it if you want to deep working, because it is super quite, lightin…" at bounding box center [462, 347] width 565 height 101
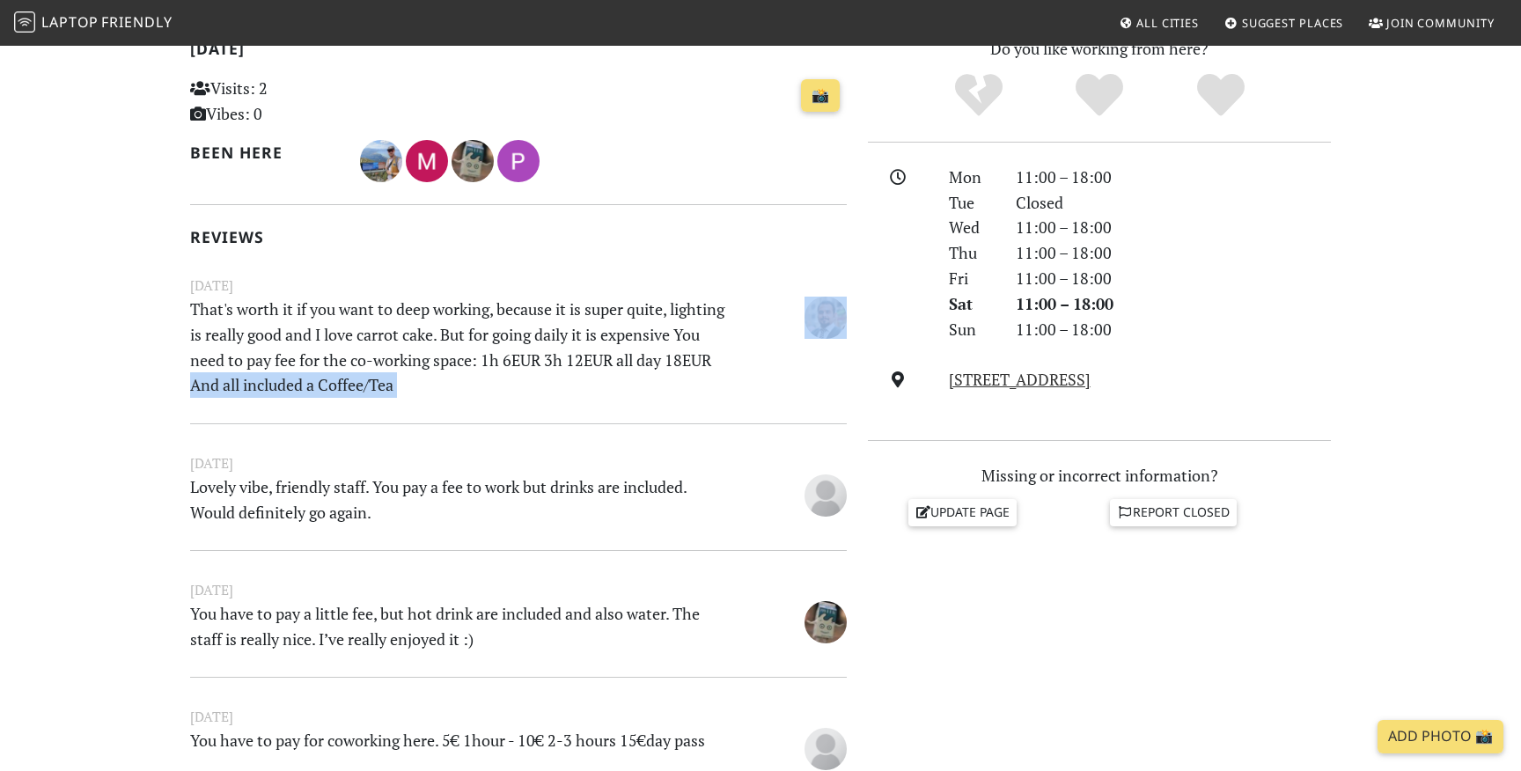
drag, startPoint x: 165, startPoint y: 385, endPoint x: 165, endPoint y: 406, distance: 21.1
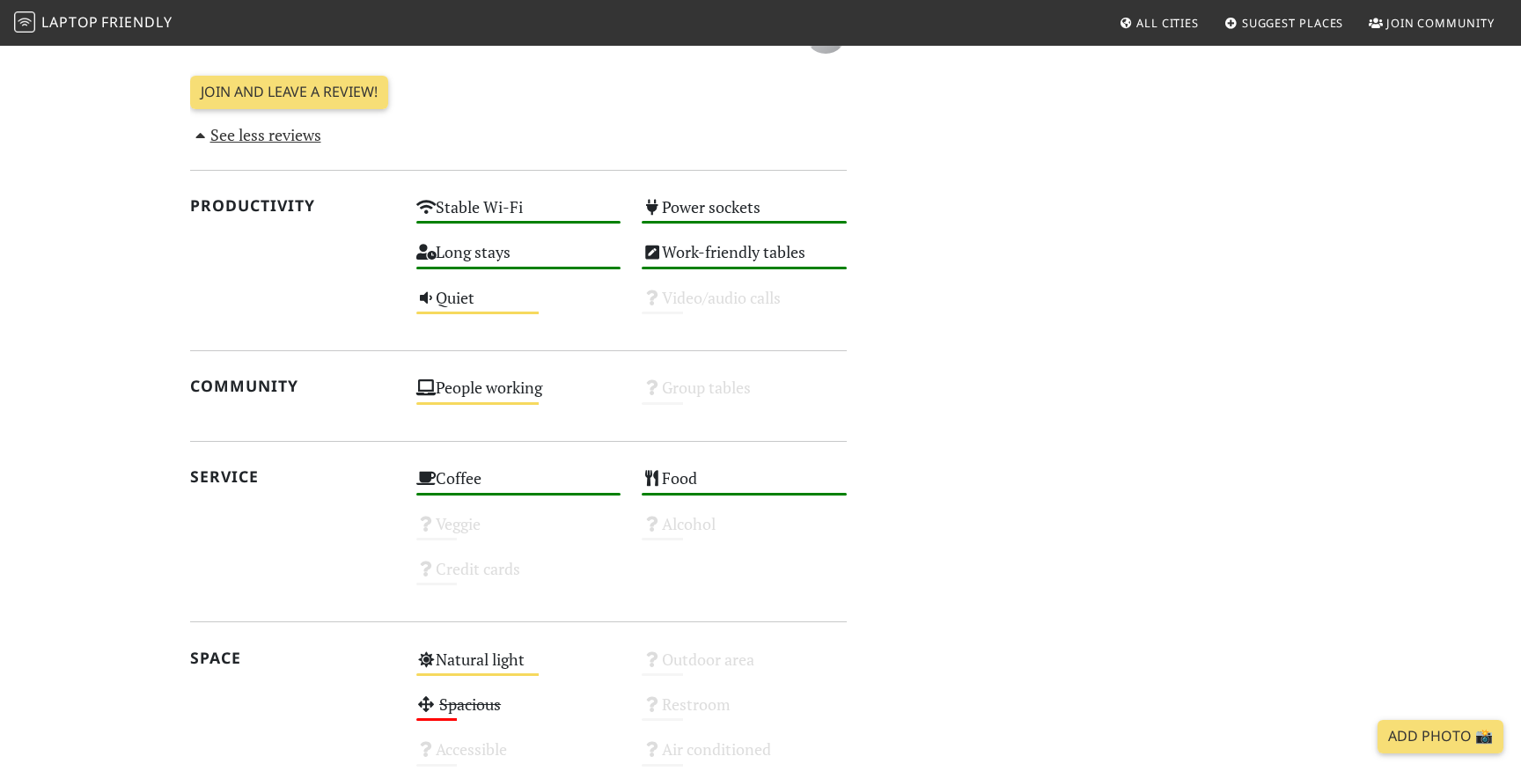
scroll to position [1111, 0]
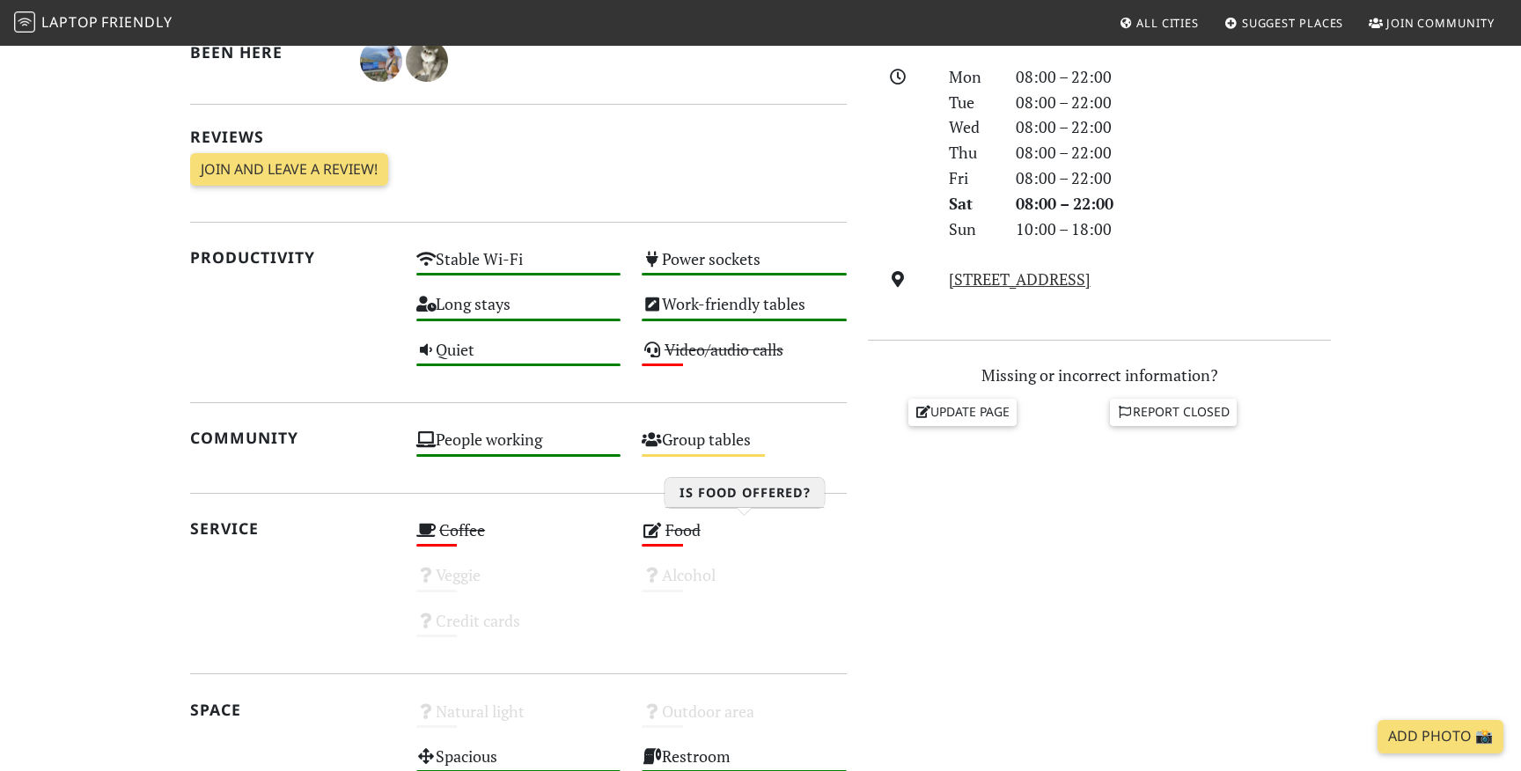
scroll to position [476, 0]
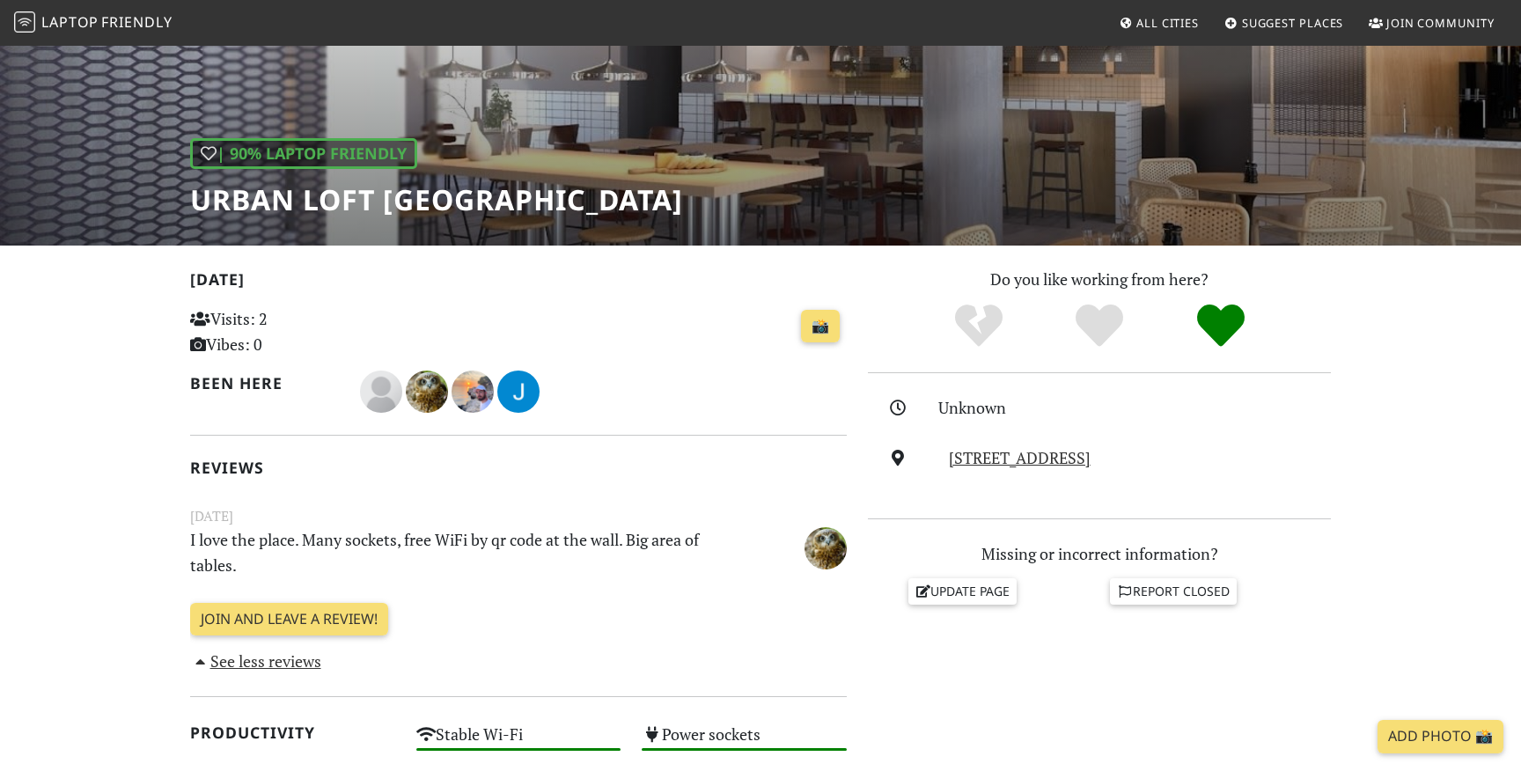
scroll to position [227, 0]
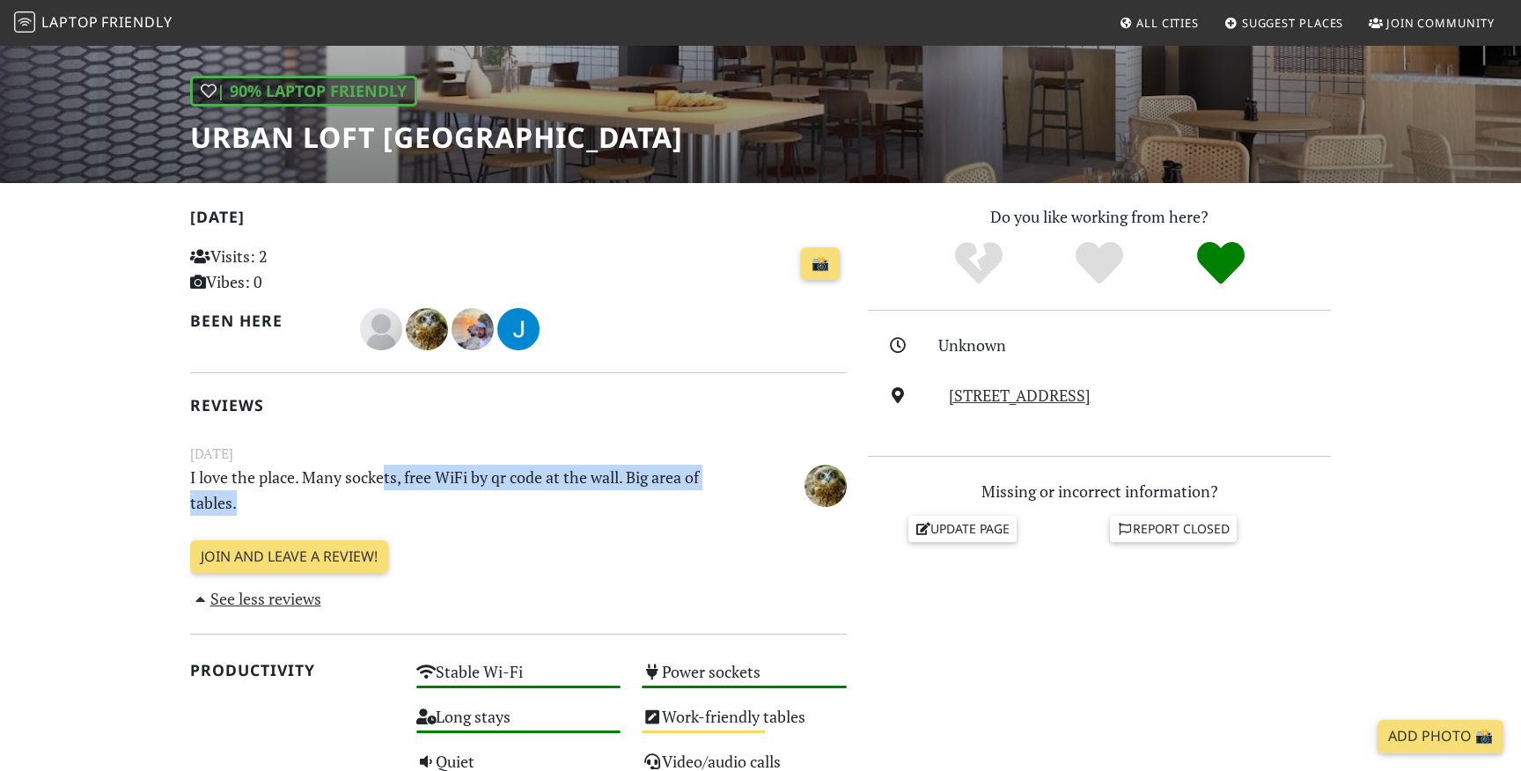
drag, startPoint x: 385, startPoint y: 479, endPoint x: 385, endPoint y: 508, distance: 29.0
click at [385, 508] on p "I love the place. Many sockets, free WiFi by qr code at the wall. Big area of t…" at bounding box center [462, 490] width 565 height 51
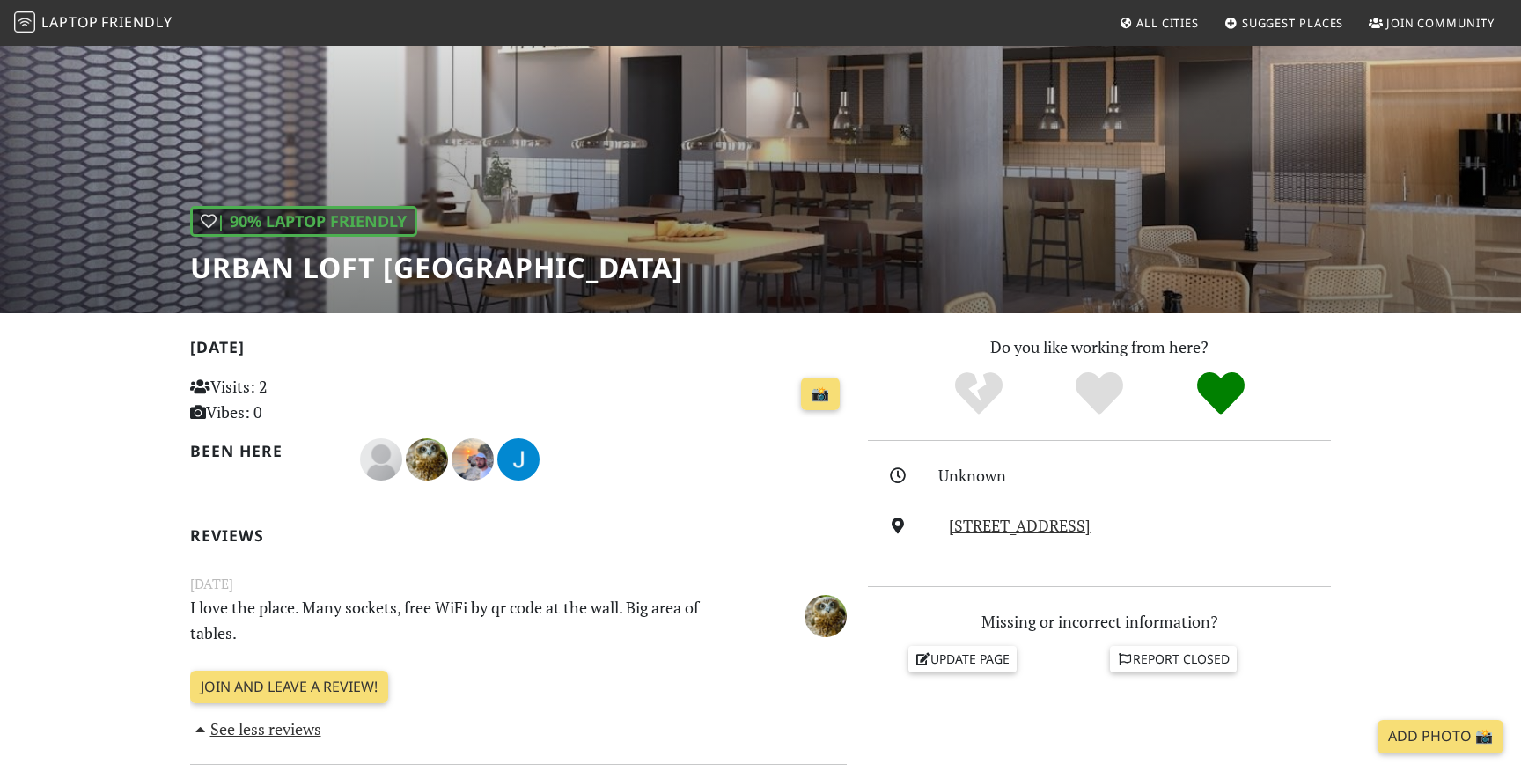
scroll to position [0, 0]
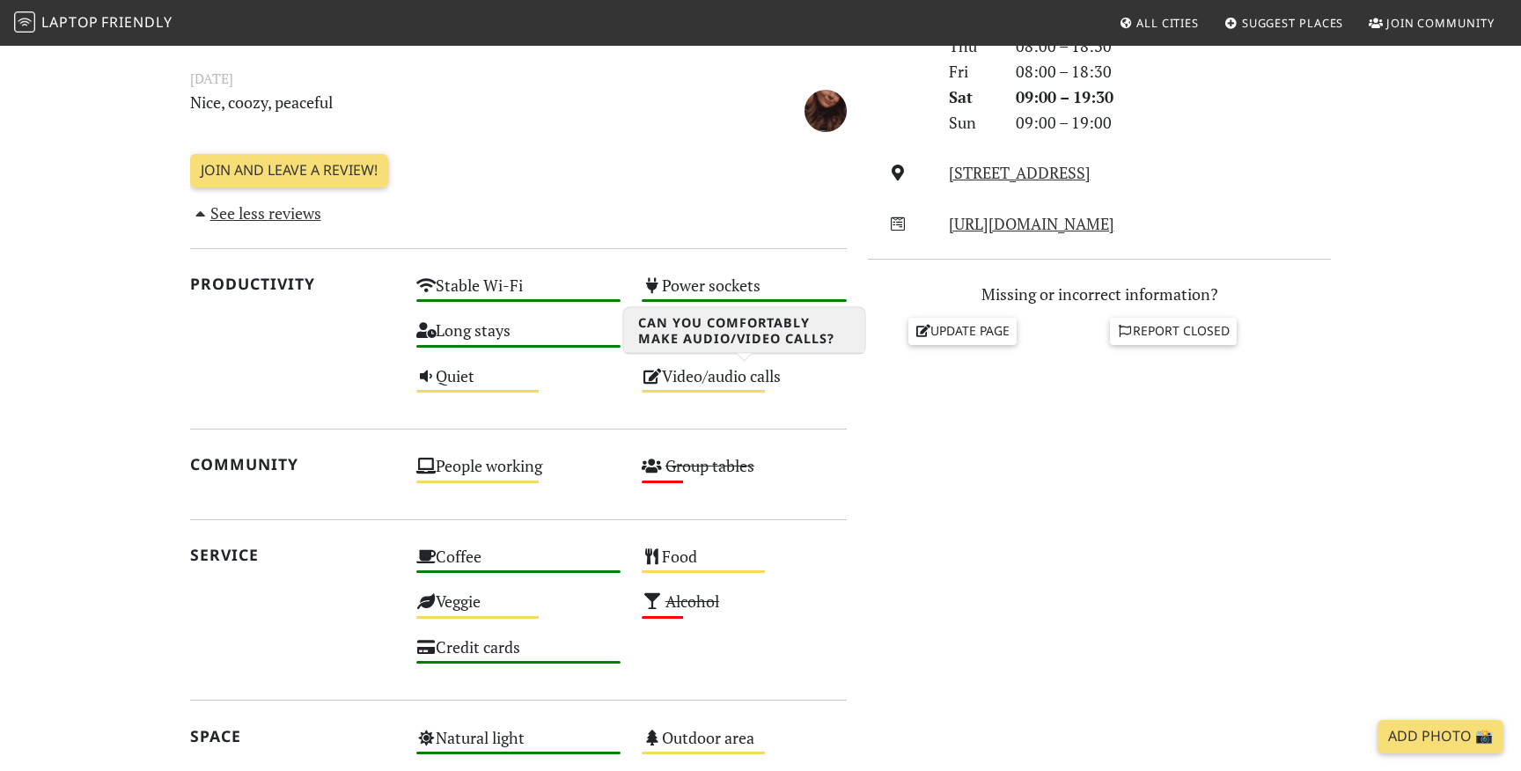
scroll to position [631, 0]
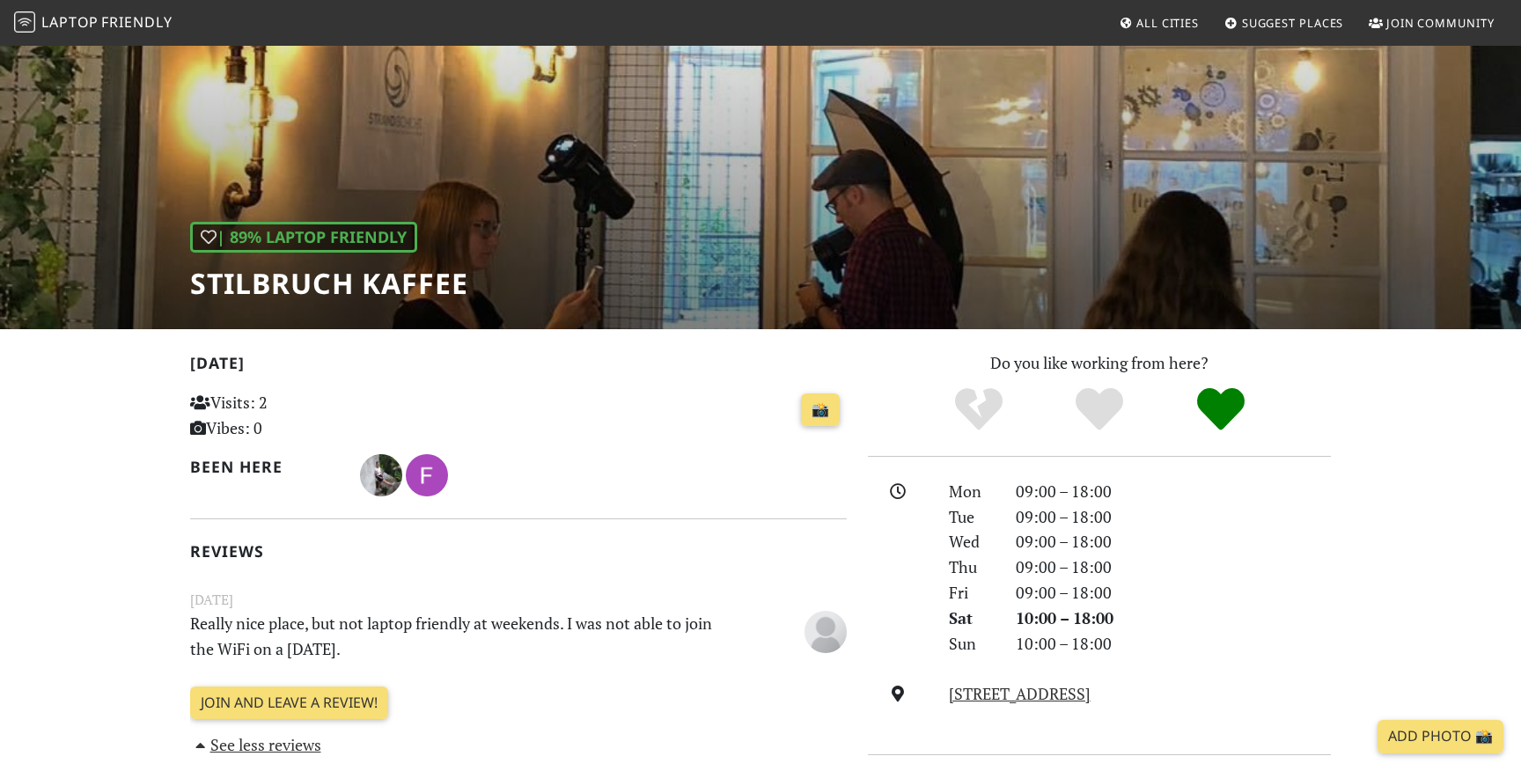
scroll to position [65, 0]
